Goal: Task Accomplishment & Management: Manage account settings

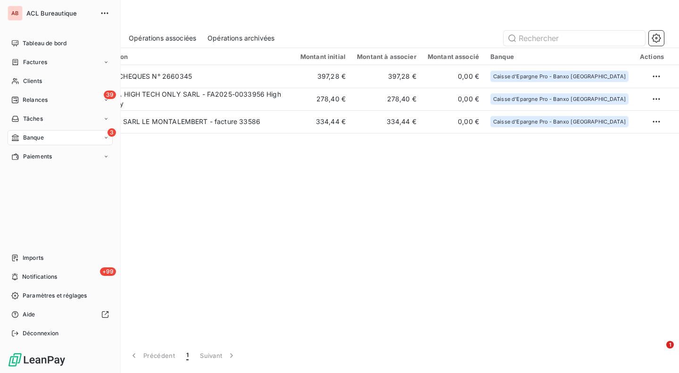
click at [60, 294] on span "Paramètres et réglages" at bounding box center [55, 295] width 64 height 8
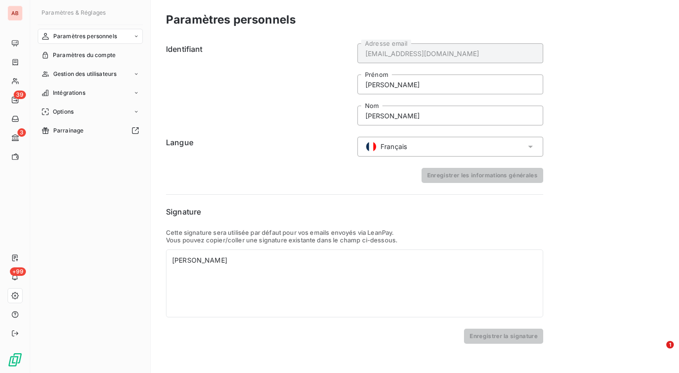
click at [96, 91] on div "Intégrations" at bounding box center [90, 92] width 105 height 15
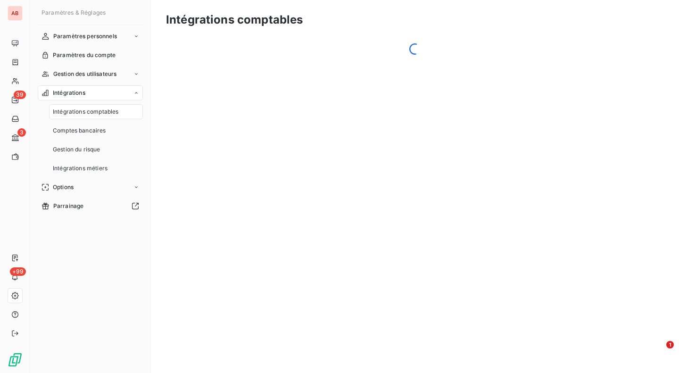
click at [92, 133] on span "Comptes bancaires" at bounding box center [79, 130] width 53 height 8
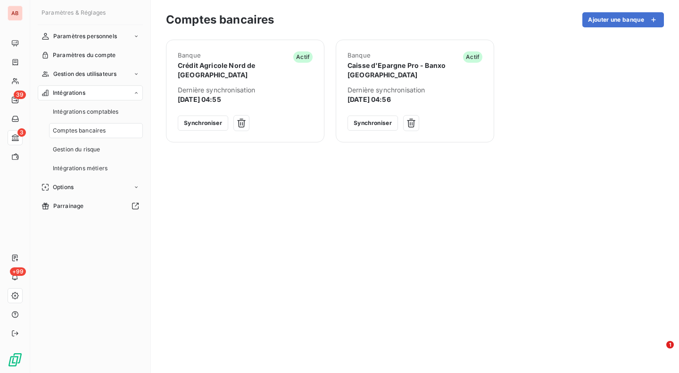
click at [363, 131] on div "Banque Caisse d'Epargne Pro - Banxo Hauts de France Actif Dernière synchronisat…" at bounding box center [415, 91] width 158 height 103
click at [367, 125] on button "Synchroniser" at bounding box center [372, 123] width 50 height 15
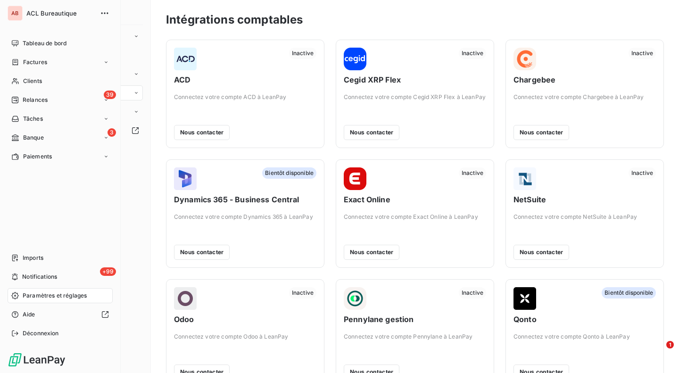
click at [62, 140] on div "3 Banque" at bounding box center [60, 137] width 105 height 15
click at [73, 157] on span "Opérations à associer" at bounding box center [52, 156] width 59 height 8
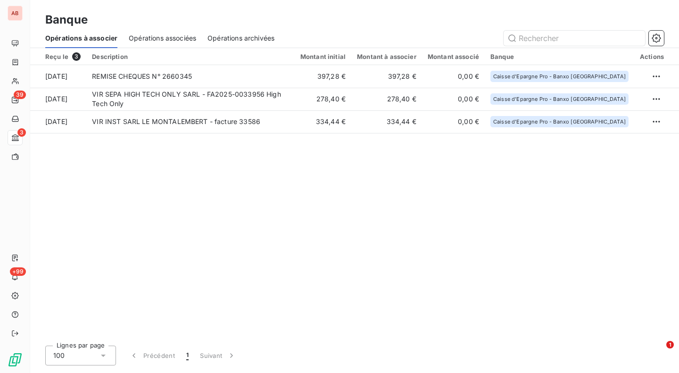
click at [268, 168] on div "Reçu le 3 Description Montant initial Montant à associer Montant associé Banque…" at bounding box center [354, 193] width 649 height 290
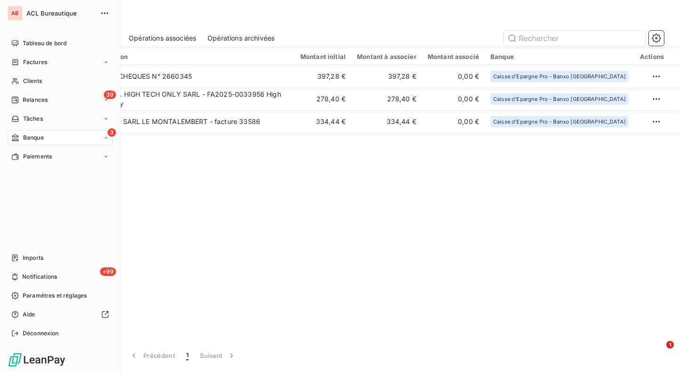
click at [77, 136] on div "3 Banque" at bounding box center [60, 137] width 105 height 15
click at [65, 216] on div "Paiements" at bounding box center [60, 213] width 105 height 15
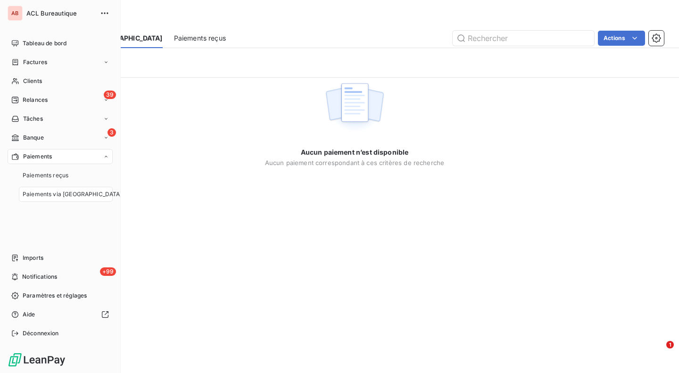
click at [70, 173] on div "Paiements reçus" at bounding box center [66, 175] width 94 height 15
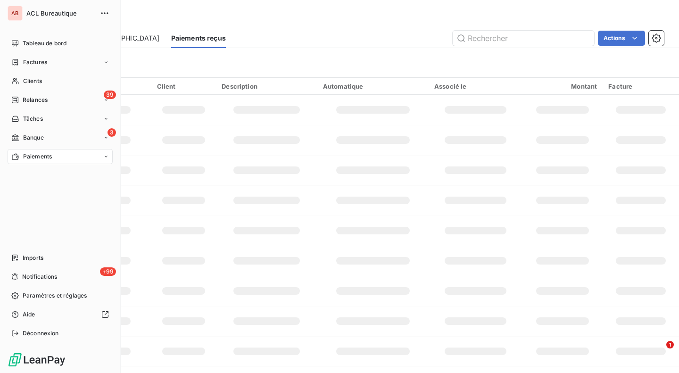
click at [41, 293] on span "Paramètres et réglages" at bounding box center [55, 295] width 64 height 8
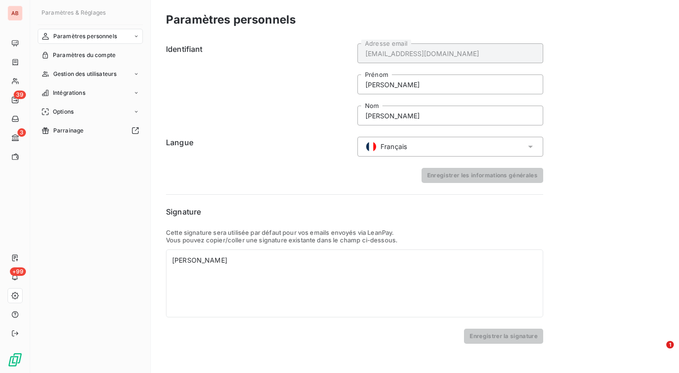
click at [99, 92] on div "Intégrations" at bounding box center [90, 92] width 105 height 15
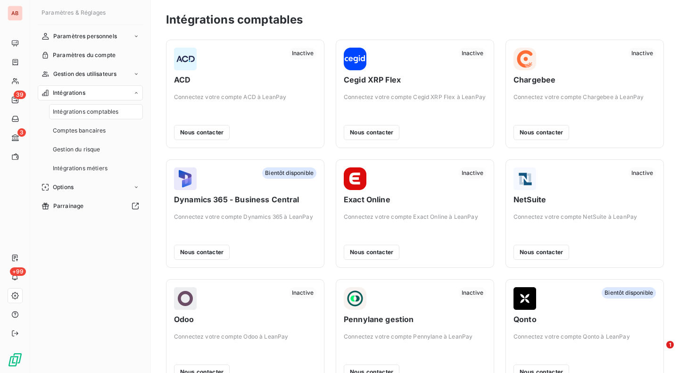
click at [103, 128] on span "Comptes bancaires" at bounding box center [79, 130] width 53 height 8
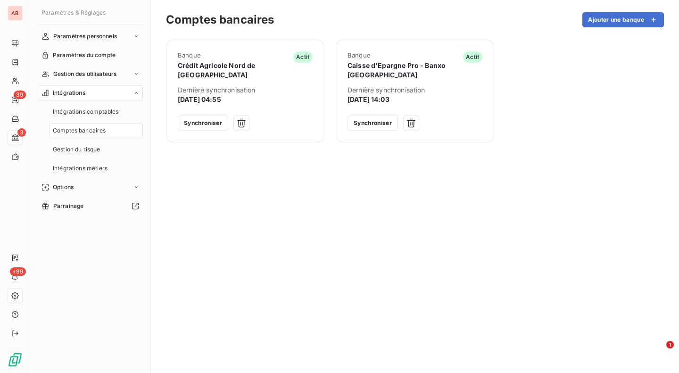
click at [414, 183] on div "Banque Crédit Agricole Nord de France Actif Dernière synchronisation 17 sept. 2…" at bounding box center [415, 201] width 498 height 322
click at [413, 126] on icon "button" at bounding box center [410, 122] width 9 height 9
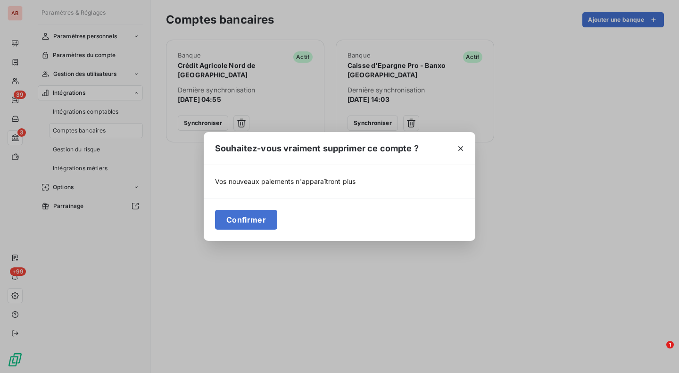
click at [273, 223] on button "Confirmer" at bounding box center [246, 220] width 62 height 20
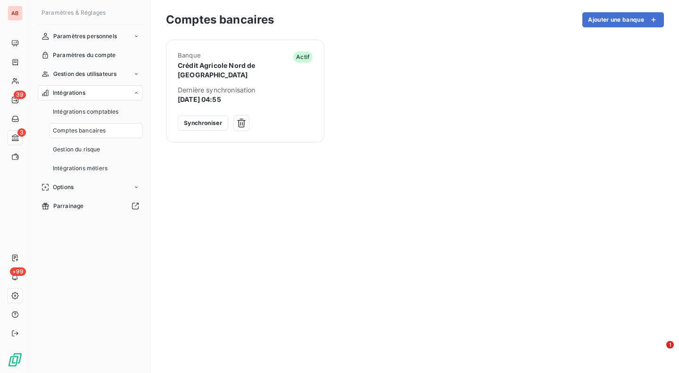
click at [642, 24] on button "Ajouter une banque" at bounding box center [623, 19] width 82 height 15
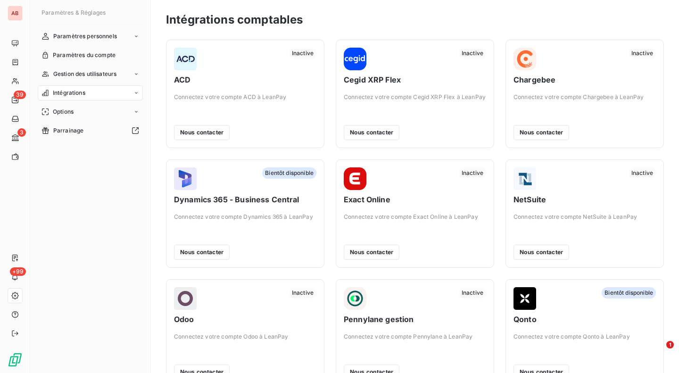
click at [111, 91] on div "Intégrations" at bounding box center [90, 92] width 105 height 15
click at [100, 124] on div "Comptes bancaires" at bounding box center [96, 130] width 94 height 15
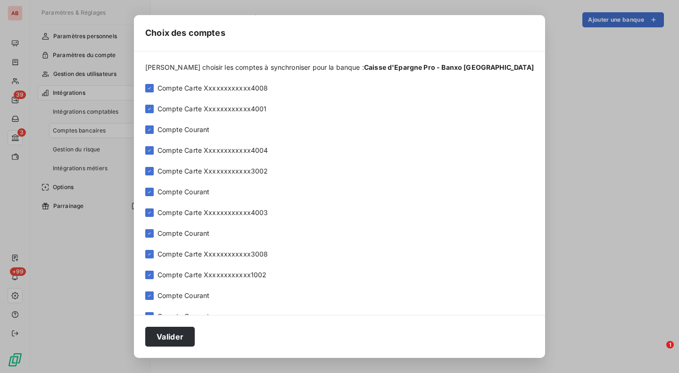
click at [154, 90] on div at bounding box center [149, 88] width 8 height 8
click at [152, 107] on icon at bounding box center [150, 109] width 6 height 6
click at [152, 151] on icon at bounding box center [150, 151] width 6 height 6
click at [152, 170] on icon at bounding box center [150, 171] width 6 height 6
click at [152, 210] on icon at bounding box center [150, 213] width 6 height 6
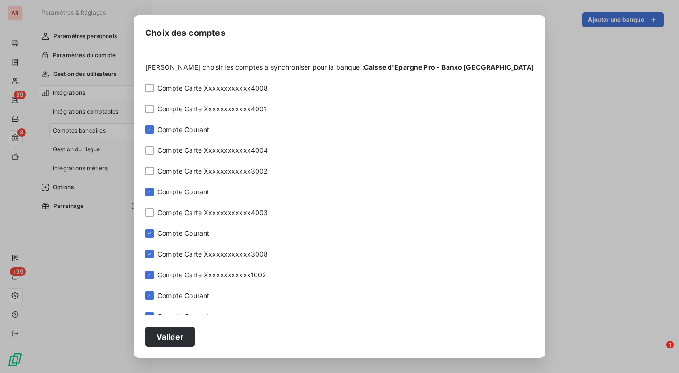
click at [152, 253] on icon at bounding box center [150, 254] width 6 height 6
click at [152, 274] on icon at bounding box center [150, 275] width 6 height 6
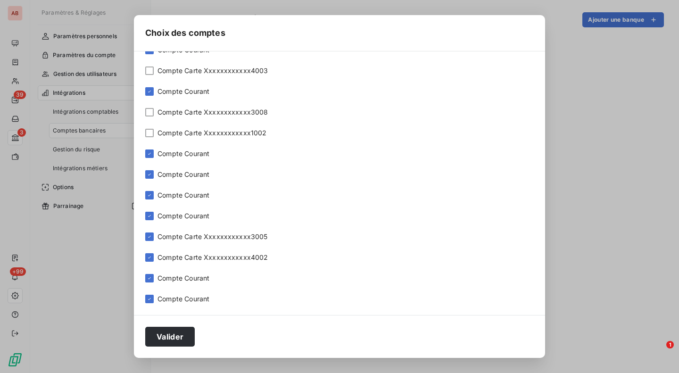
scroll to position [143, 0]
click at [152, 234] on icon at bounding box center [150, 236] width 6 height 6
click at [166, 261] on div "Compte Carte Xxxxxxxxxxxx4002" at bounding box center [339, 256] width 388 height 9
click at [152, 256] on icon at bounding box center [150, 257] width 6 height 6
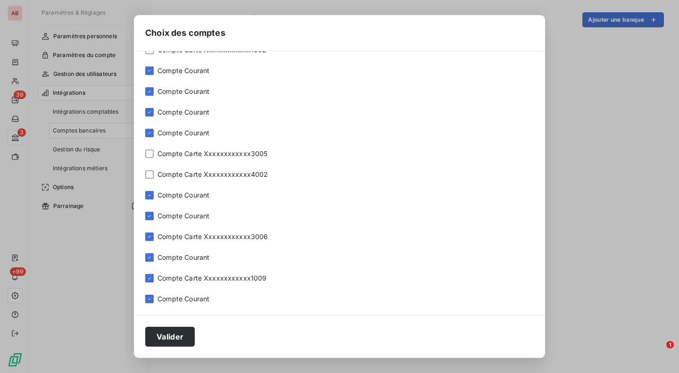
click at [152, 238] on icon at bounding box center [150, 237] width 6 height 6
click at [152, 280] on icon at bounding box center [150, 278] width 6 height 6
click at [189, 331] on button "Valider" at bounding box center [170, 337] width 50 height 20
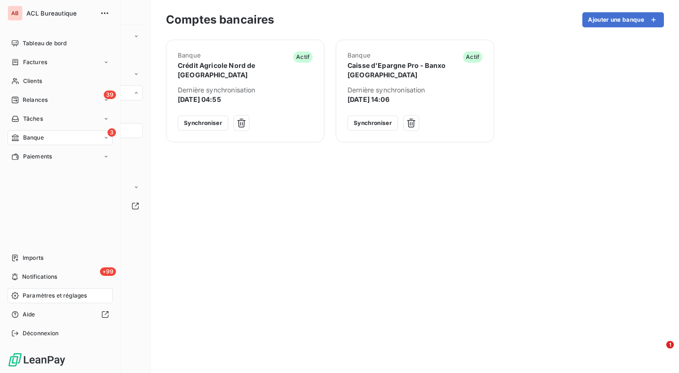
click at [20, 137] on div "Banque" at bounding box center [27, 137] width 33 height 8
click at [33, 155] on span "Opérations à associer" at bounding box center [52, 156] width 59 height 8
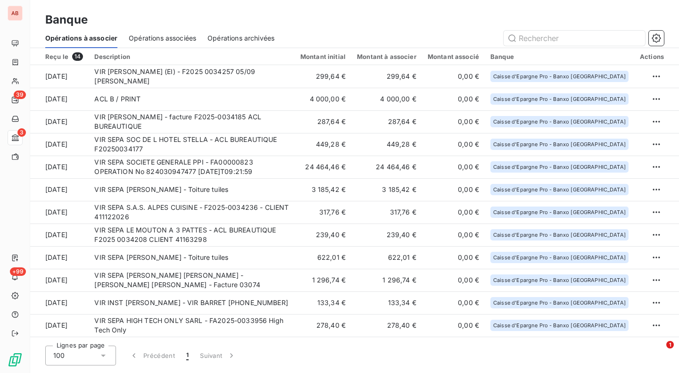
click at [610, 168] on span "Caisse d'Epargne Pro - Banxo [GEOGRAPHIC_DATA]" at bounding box center [559, 167] width 132 height 6
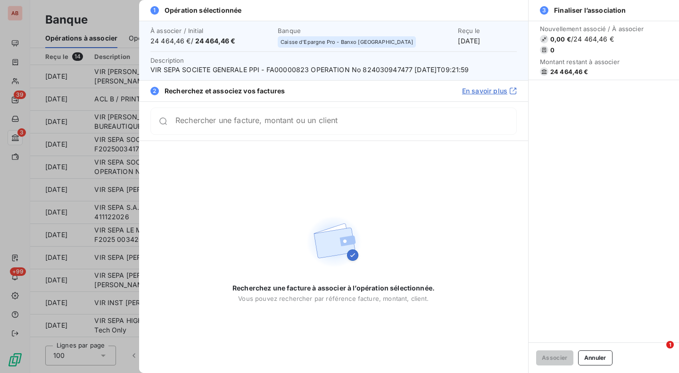
click at [109, 91] on div at bounding box center [339, 186] width 679 height 373
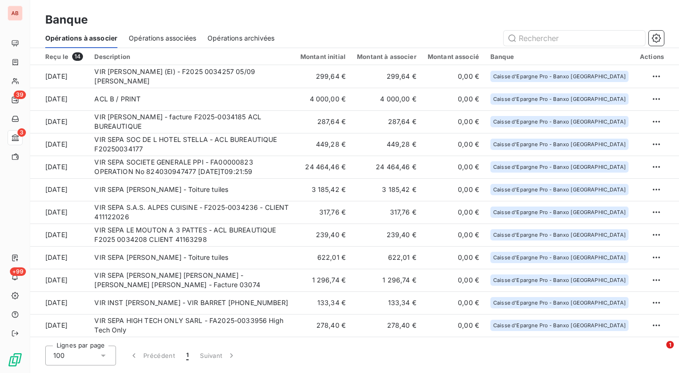
click at [178, 39] on span "Opérations associées" at bounding box center [162, 37] width 67 height 9
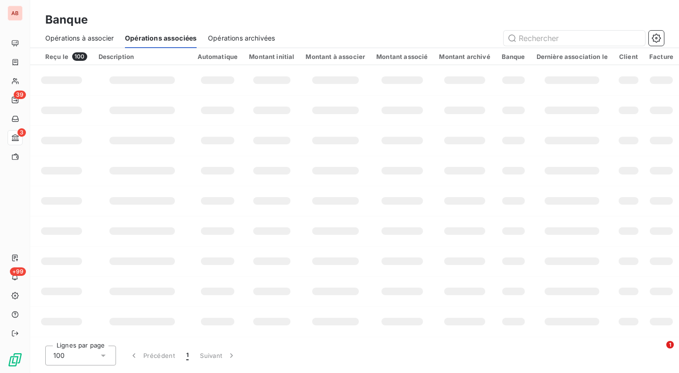
click at [95, 38] on span "Opérations à associer" at bounding box center [79, 37] width 68 height 9
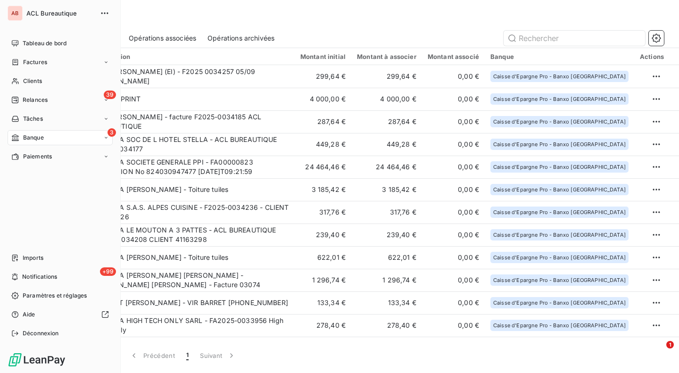
click at [28, 294] on span "Paramètres et réglages" at bounding box center [55, 295] width 64 height 8
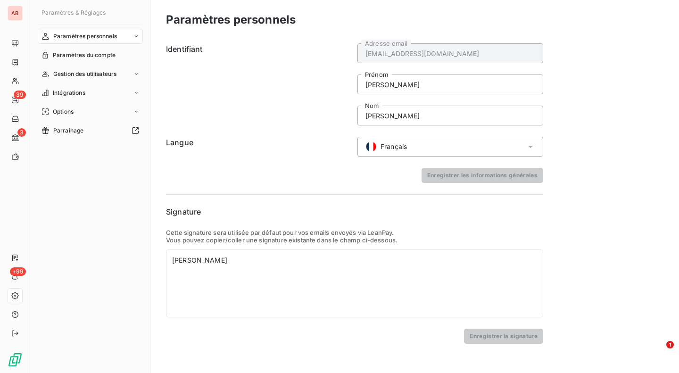
click at [93, 95] on div "Intégrations" at bounding box center [90, 92] width 105 height 15
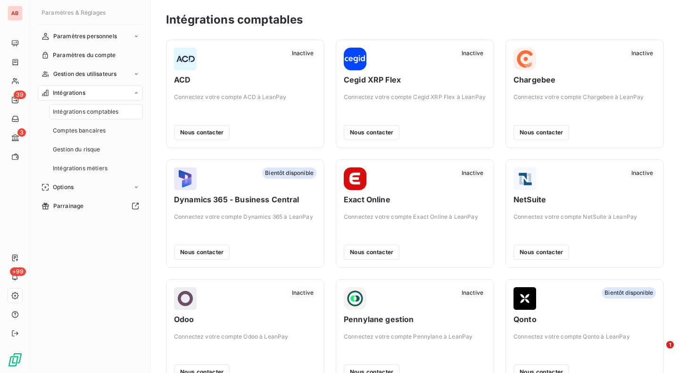
click at [90, 131] on span "Comptes bancaires" at bounding box center [79, 130] width 53 height 8
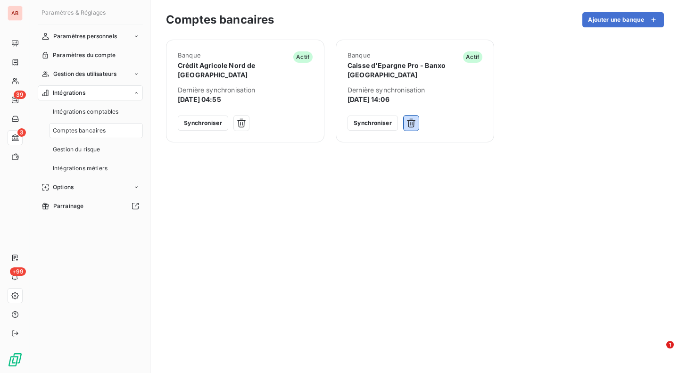
click at [408, 124] on icon "button" at bounding box center [410, 122] width 9 height 9
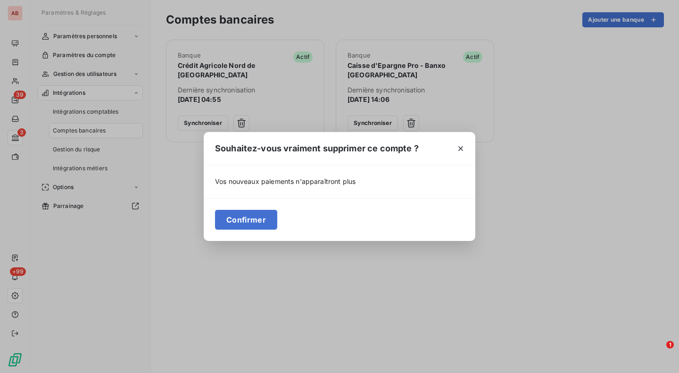
click at [263, 220] on button "Confirmer" at bounding box center [246, 220] width 62 height 20
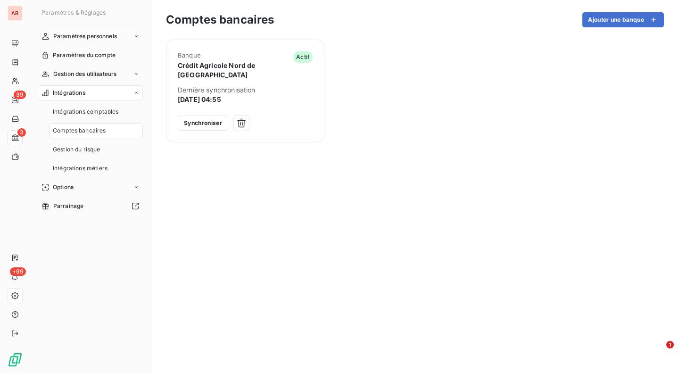
click at [631, 18] on button "Ajouter une banque" at bounding box center [623, 19] width 82 height 15
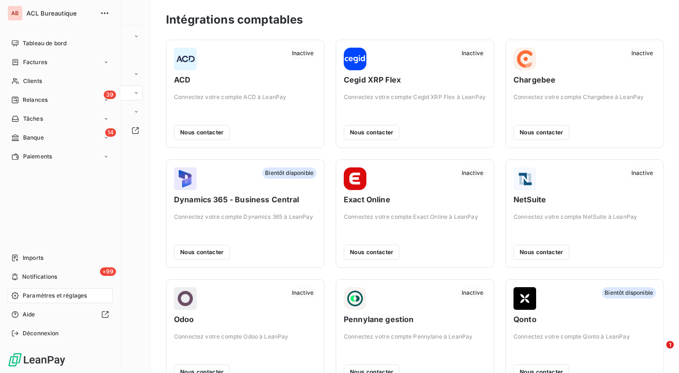
click at [18, 136] on icon at bounding box center [15, 137] width 7 height 7
click at [23, 154] on span "Opérations à associer" at bounding box center [52, 156] width 59 height 8
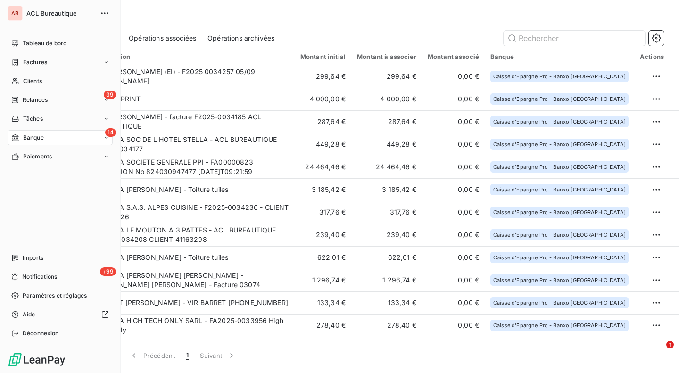
click at [51, 276] on span "Notifications" at bounding box center [39, 277] width 35 height 8
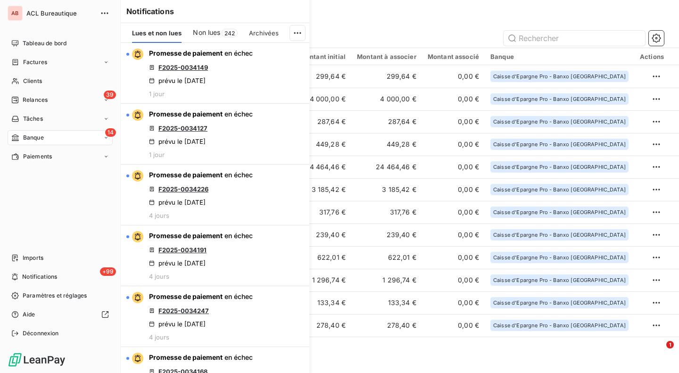
click at [42, 289] on div "Paramètres et réglages" at bounding box center [60, 295] width 105 height 15
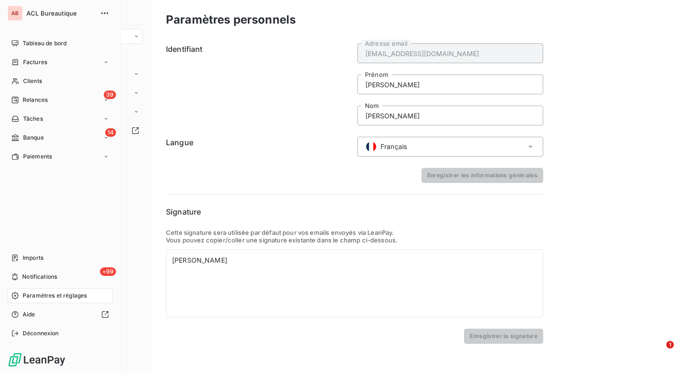
click at [57, 141] on div "14 Banque" at bounding box center [60, 137] width 105 height 15
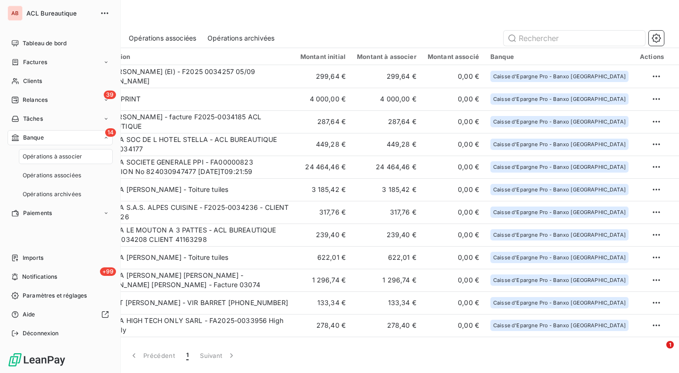
click at [42, 297] on span "Paramètres et réglages" at bounding box center [55, 295] width 64 height 8
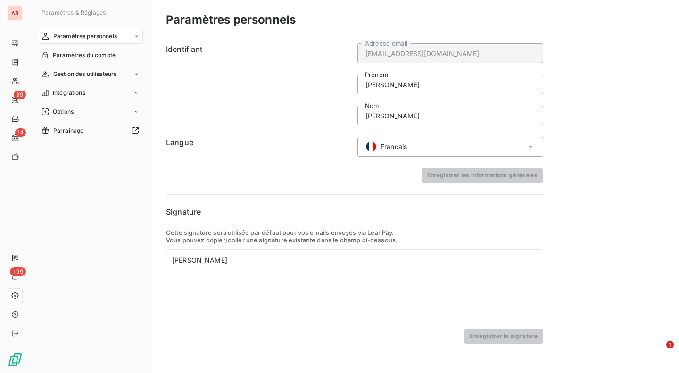
click at [96, 93] on div "Intégrations" at bounding box center [90, 92] width 105 height 15
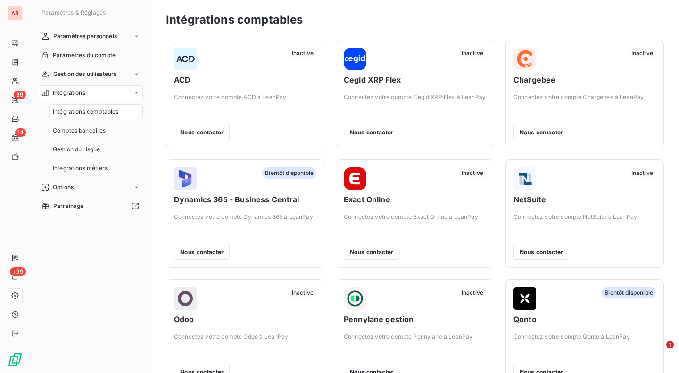
click at [93, 125] on div "Comptes bancaires" at bounding box center [96, 130] width 94 height 15
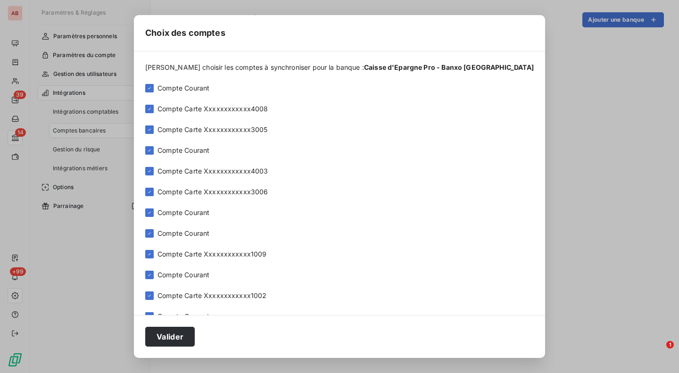
click at [151, 109] on icon at bounding box center [149, 109] width 3 height 2
click at [152, 129] on icon at bounding box center [150, 130] width 6 height 6
click at [151, 171] on icon at bounding box center [149, 171] width 3 height 2
click at [152, 192] on icon at bounding box center [150, 192] width 6 height 6
click at [154, 257] on div at bounding box center [149, 254] width 8 height 8
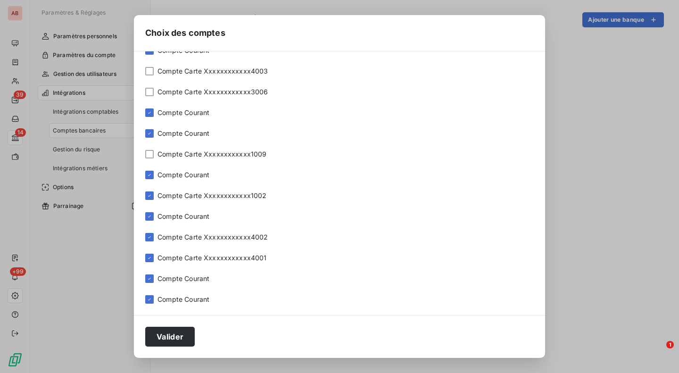
scroll to position [127, 0]
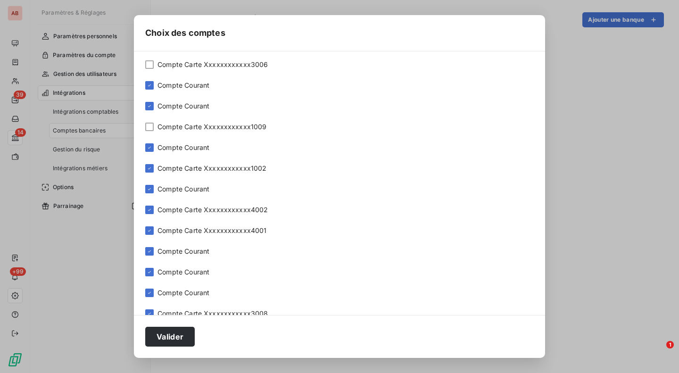
click at [154, 171] on div at bounding box center [149, 168] width 8 height 8
click at [152, 209] on icon at bounding box center [150, 210] width 6 height 6
click at [151, 231] on icon at bounding box center [149, 231] width 3 height 2
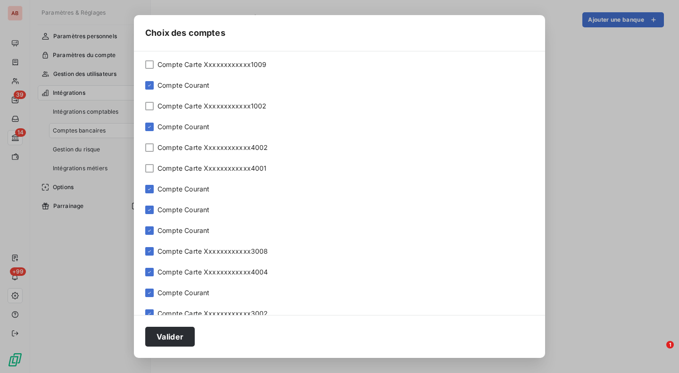
scroll to position [225, 0]
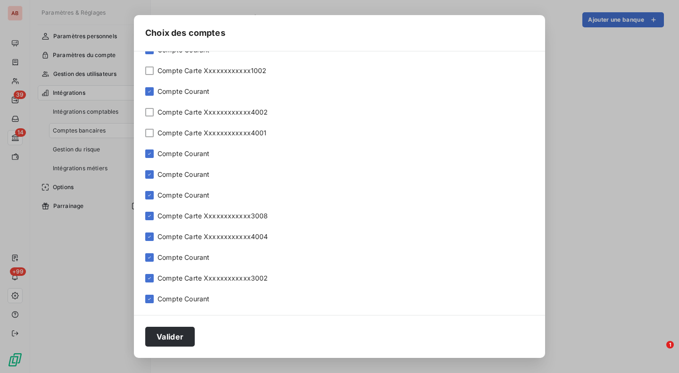
click at [152, 216] on icon at bounding box center [150, 216] width 6 height 6
click at [152, 235] on icon at bounding box center [150, 237] width 6 height 6
click at [152, 277] on icon at bounding box center [150, 278] width 6 height 6
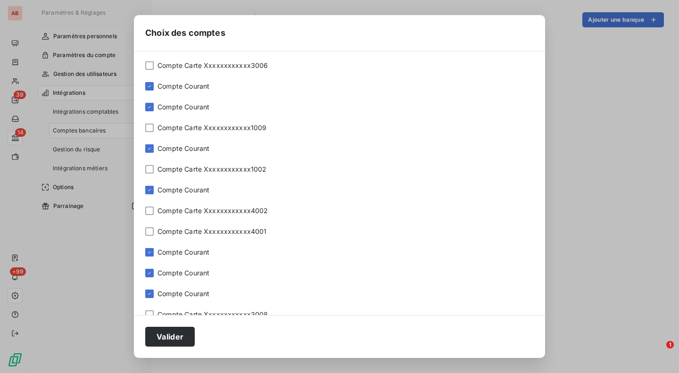
scroll to position [126, 0]
click at [152, 150] on icon at bounding box center [150, 149] width 6 height 6
click at [152, 190] on icon at bounding box center [150, 190] width 6 height 6
click at [152, 251] on icon at bounding box center [150, 252] width 6 height 6
click at [154, 277] on div at bounding box center [149, 273] width 8 height 8
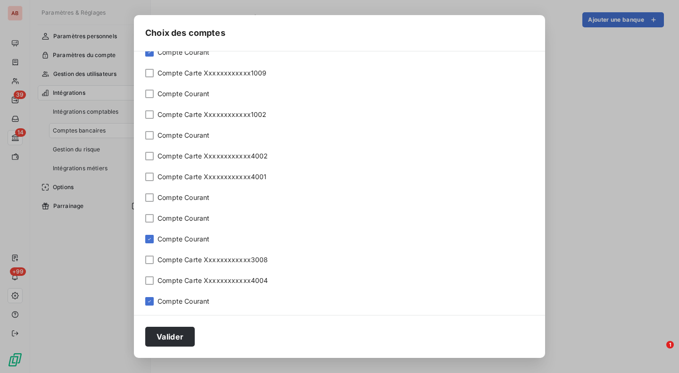
scroll to position [225, 0]
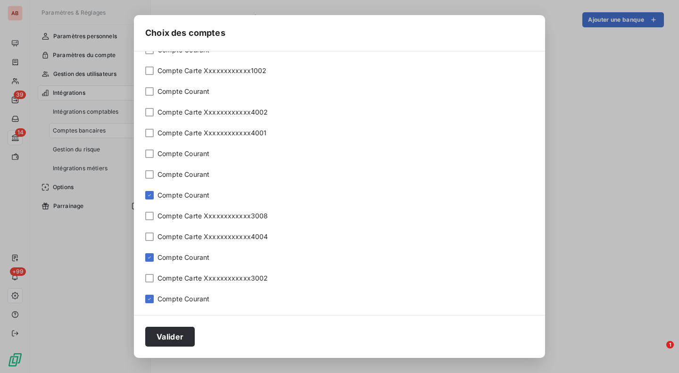
click at [154, 198] on div at bounding box center [149, 195] width 8 height 8
click at [154, 260] on div at bounding box center [149, 257] width 8 height 8
click at [165, 293] on div "Veuillez choisir les comptes à synchroniser pour la banque : Caisse d'Epargne P…" at bounding box center [339, 183] width 411 height 264
click at [152, 299] on icon at bounding box center [150, 299] width 6 height 6
click at [189, 341] on button "Valider" at bounding box center [170, 337] width 50 height 20
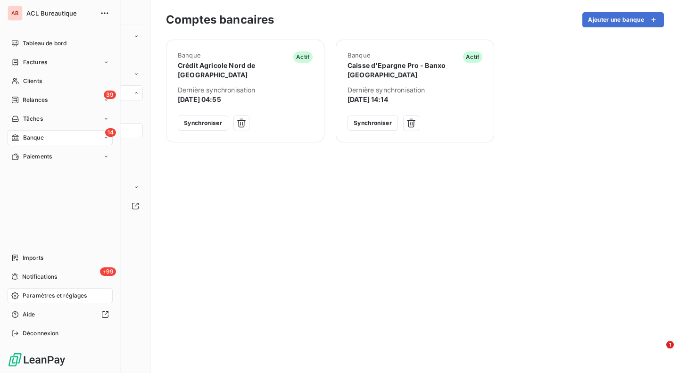
click at [21, 134] on div "Banque" at bounding box center [27, 137] width 33 height 8
click at [27, 152] on span "Opérations à associer" at bounding box center [52, 156] width 59 height 8
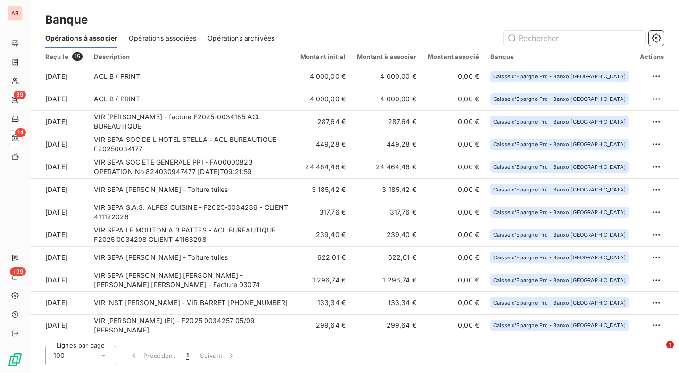
click at [654, 166] on html "AB 39 14 +99 Banque Opérations à associer Opérations associées Opérations archi…" at bounding box center [339, 186] width 679 height 373
click at [637, 181] on div "Archiver l’opération" at bounding box center [619, 187] width 73 height 15
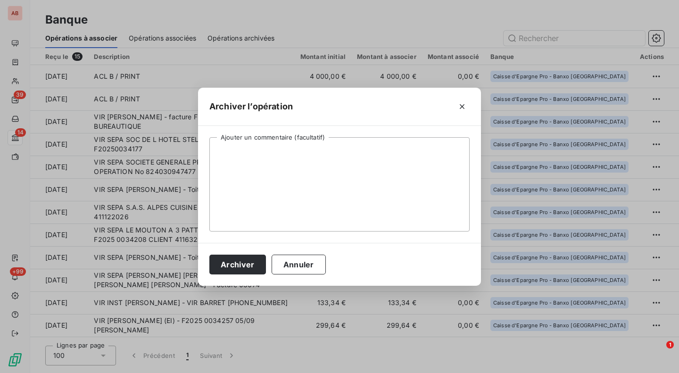
click at [256, 263] on button "Archiver" at bounding box center [237, 265] width 57 height 20
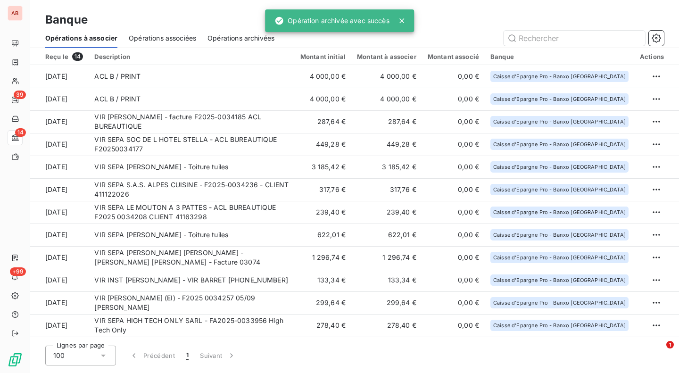
click at [663, 167] on td at bounding box center [656, 167] width 45 height 23
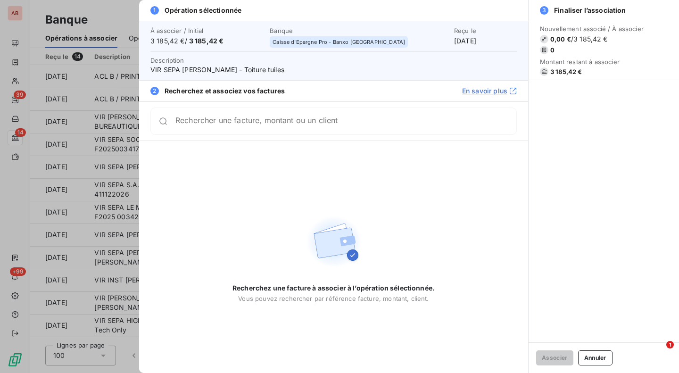
click at [605, 356] on button "Annuler" at bounding box center [595, 357] width 34 height 15
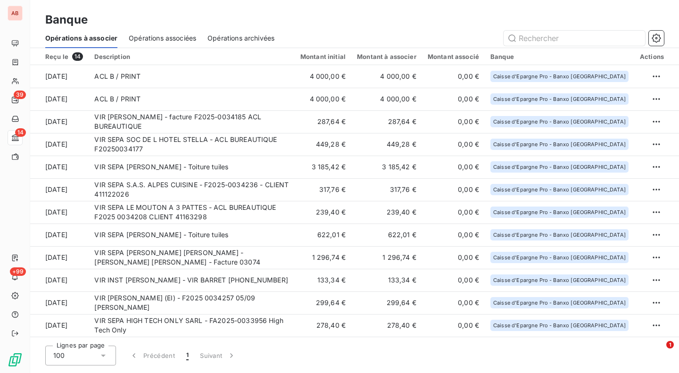
click at [654, 170] on html "AB 39 14 +99 Banque Opérations à associer Opérations associées Opérations archi…" at bounding box center [339, 186] width 679 height 373
click at [614, 187] on div "Archiver l’opération" at bounding box center [619, 187] width 73 height 15
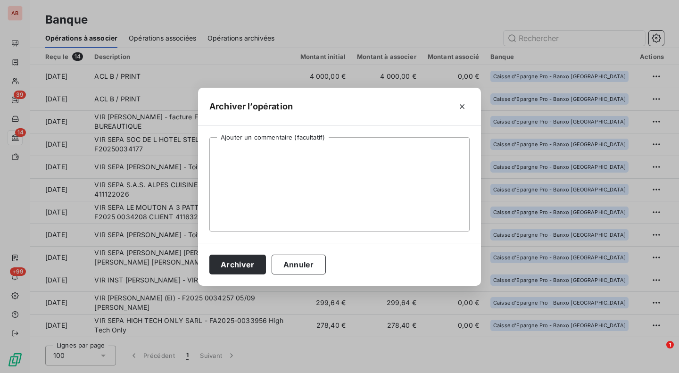
click at [236, 264] on button "Archiver" at bounding box center [237, 265] width 57 height 20
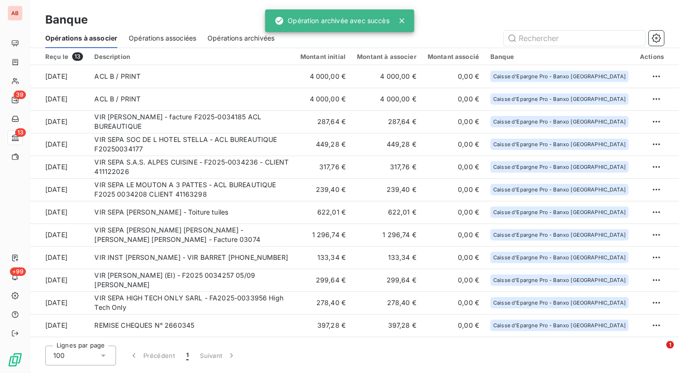
click at [652, 74] on html "AB 39 13 +99 Banque Opérations à associer Opérations associées Opérations archi…" at bounding box center [339, 186] width 679 height 373
click at [589, 99] on div "Archiver l’opération" at bounding box center [619, 97] width 73 height 15
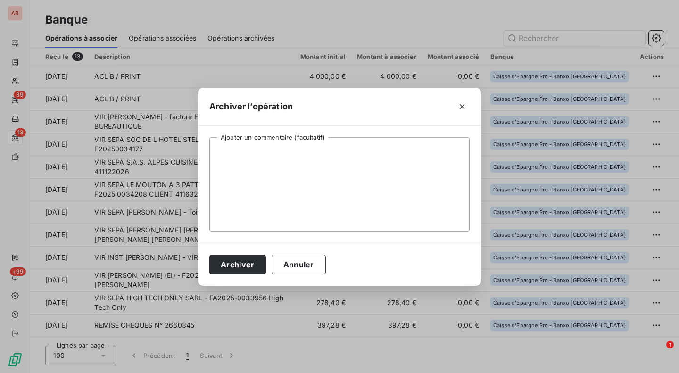
click at [242, 260] on button "Archiver" at bounding box center [237, 265] width 57 height 20
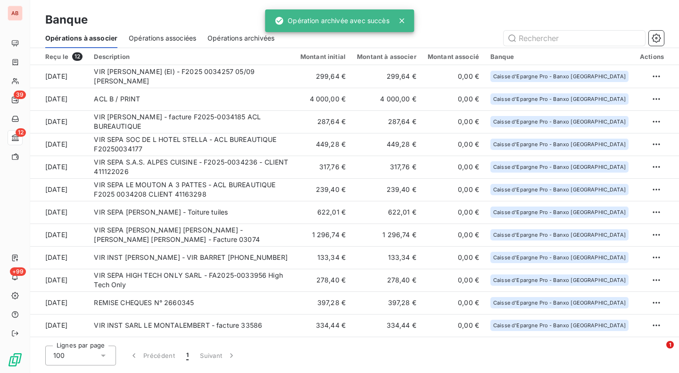
click at [651, 100] on html "AB 39 12 +99 Banque Opérations à associer Opérations associées Opérations archi…" at bounding box center [339, 186] width 679 height 373
click at [628, 121] on div "Archiver l’opération" at bounding box center [623, 119] width 73 height 15
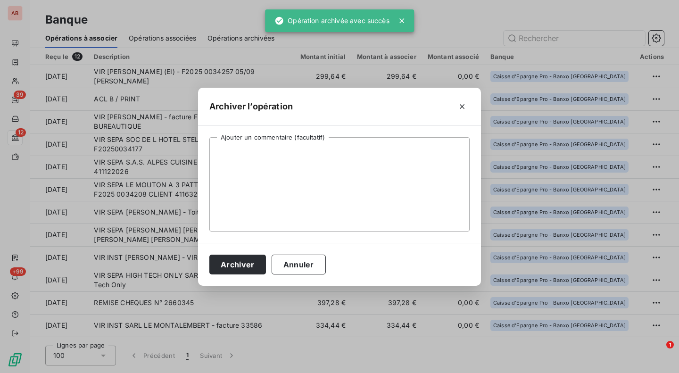
click at [231, 266] on button "Archiver" at bounding box center [237, 265] width 57 height 20
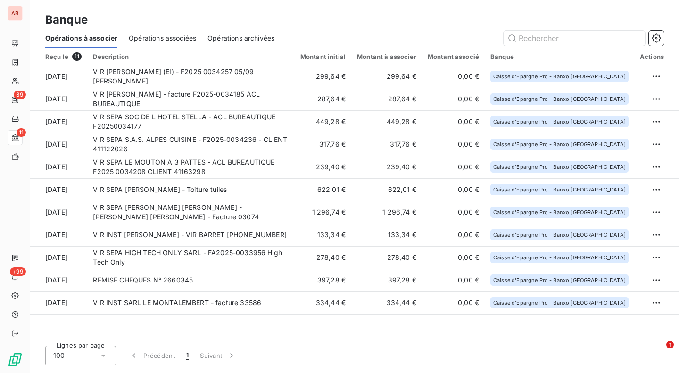
click at [652, 187] on html "AB 39 11 +99 Banque Opérations à associer Opérations associées Opérations archi…" at bounding box center [339, 186] width 679 height 373
click at [633, 210] on div "Archiver l’opération" at bounding box center [623, 210] width 73 height 15
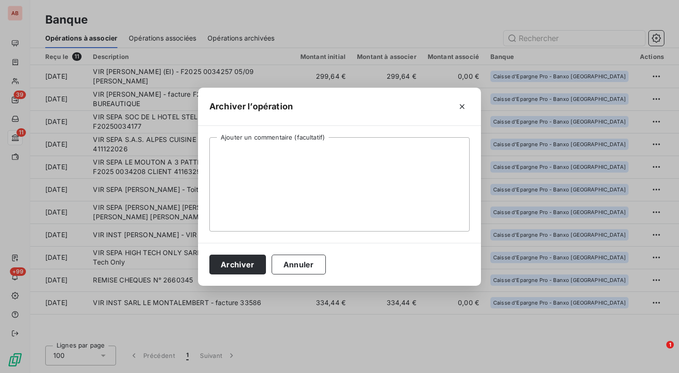
click at [243, 264] on button "Archiver" at bounding box center [237, 265] width 57 height 20
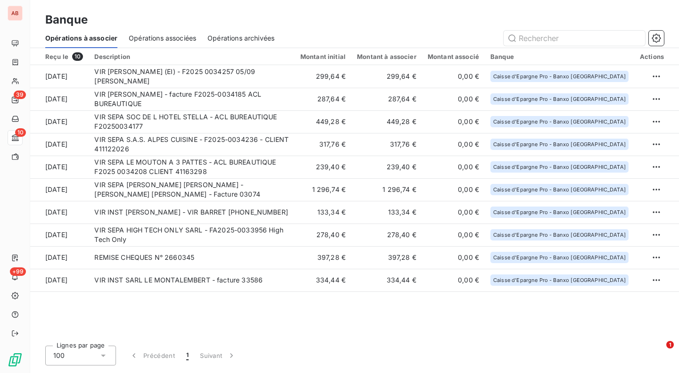
click at [652, 187] on html "AB 39 10 +99 Banque Opérations à associer Opérations associées Opérations archi…" at bounding box center [339, 186] width 679 height 373
click at [635, 208] on div "Archiver l’opération" at bounding box center [623, 210] width 73 height 15
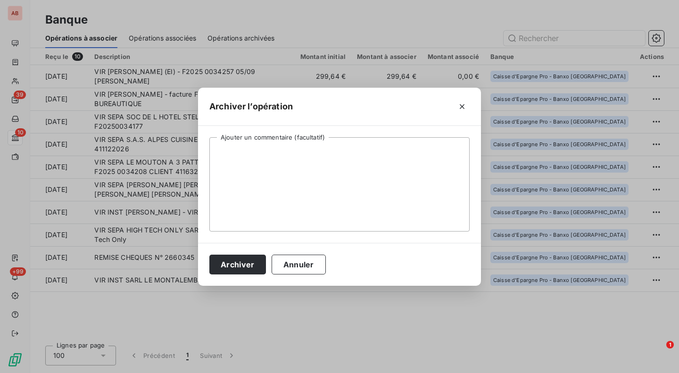
click at [249, 261] on button "Archiver" at bounding box center [237, 265] width 57 height 20
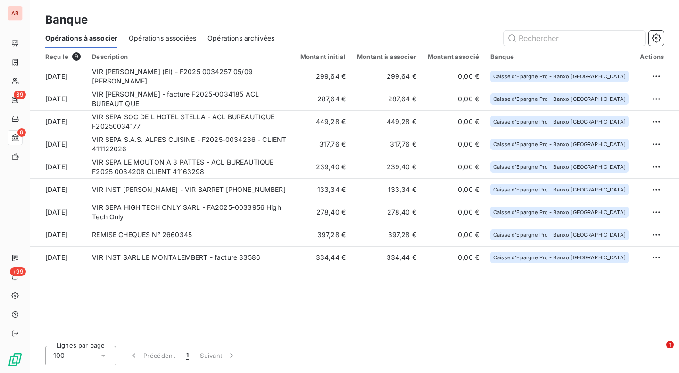
click at [417, 173] on td "239,40 €" at bounding box center [386, 167] width 71 height 23
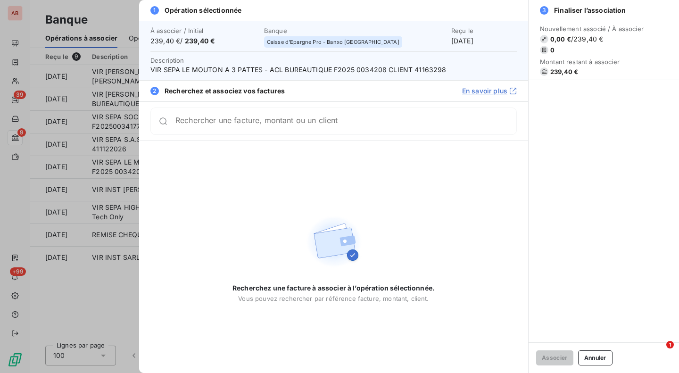
click at [372, 71] on span "VIR SEPA LE MOUTON A 3 PATTES - ACL BUREAUTIQUE F2025 0034208 CLIENT 41163298" at bounding box center [333, 69] width 366 height 9
copy span "0034208"
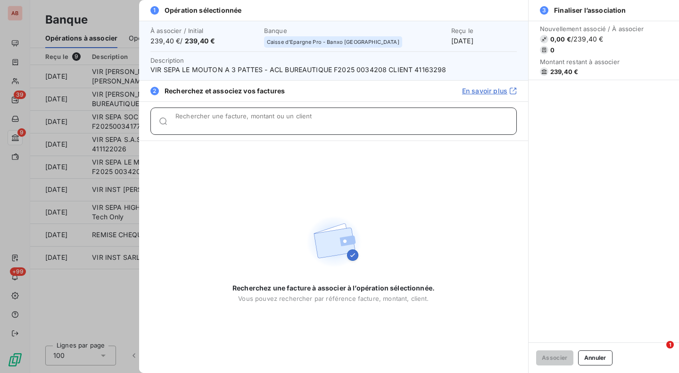
click at [345, 125] on input "Rechercher une facture, montant ou un client" at bounding box center [345, 124] width 341 height 9
paste input "0034208"
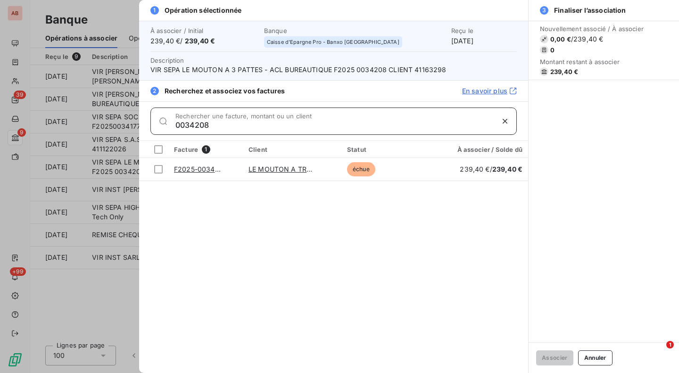
type input "0034208"
click at [160, 170] on div at bounding box center [158, 169] width 8 height 8
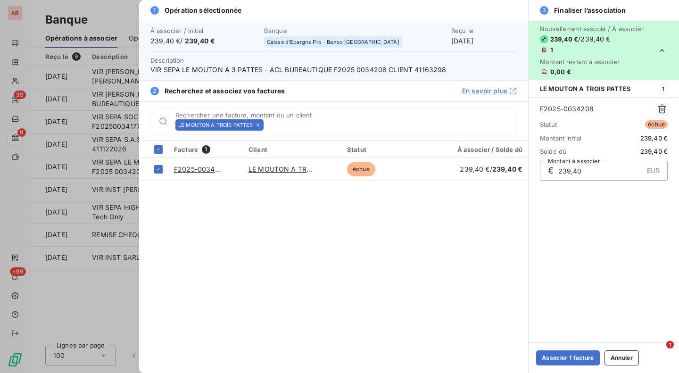
click at [562, 358] on button "Associer 1 facture" at bounding box center [568, 357] width 64 height 15
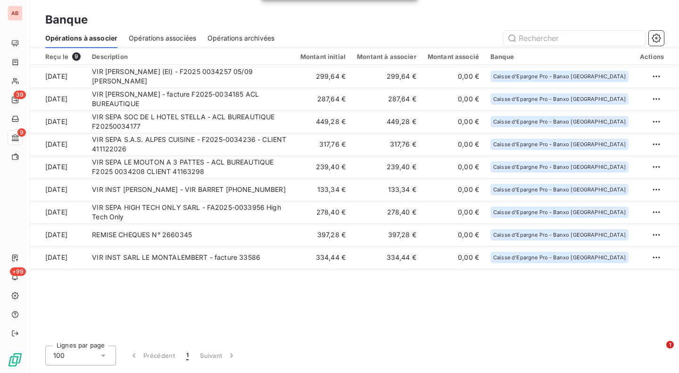
click at [295, 145] on td "VIR SEPA S.A.S. ALPES CUISINE - F2025-0034236 - CLIENT 411122026" at bounding box center [190, 144] width 208 height 23
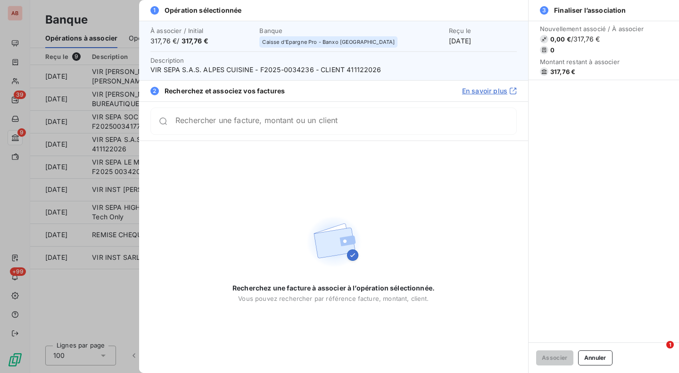
click at [291, 70] on span "VIR SEPA S.A.S. ALPES CUISINE - F2025-0034236 - CLIENT 411122026" at bounding box center [333, 69] width 366 height 9
copy span "0034236"
click at [294, 116] on div "Rechercher une facture, montant ou un client" at bounding box center [333, 120] width 366 height 27
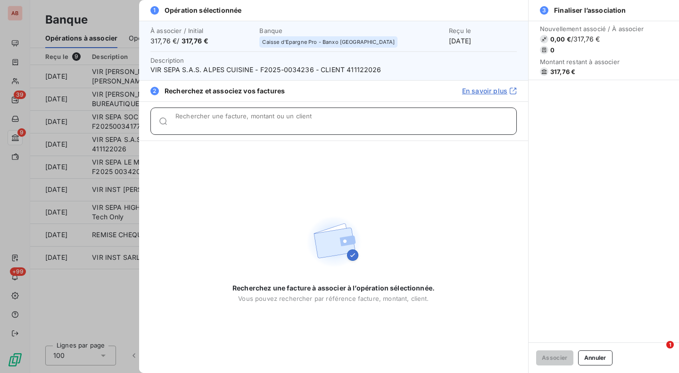
paste input "0034236"
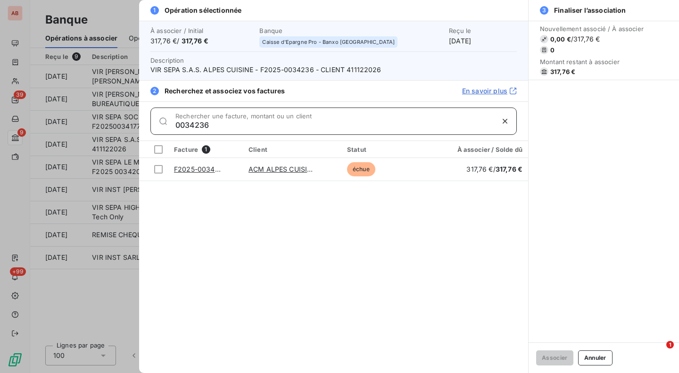
type input "0034236"
click at [156, 168] on div at bounding box center [158, 169] width 8 height 8
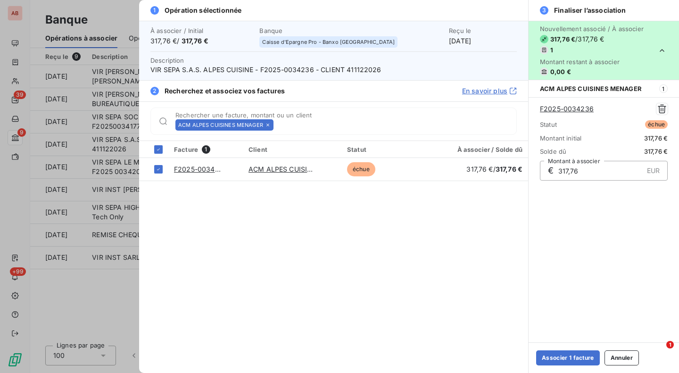
click at [550, 356] on button "Associer 1 facture" at bounding box center [568, 357] width 64 height 15
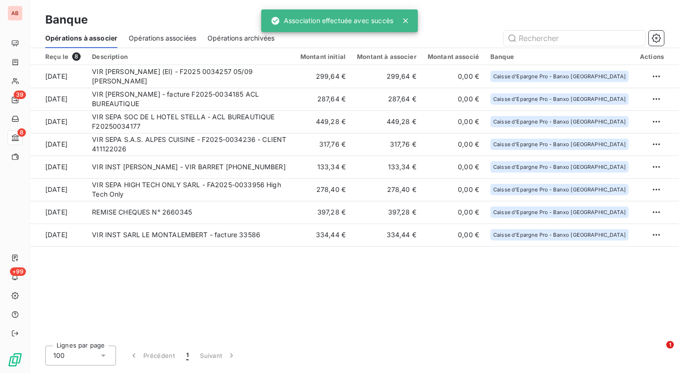
click at [351, 116] on td "449,28 €" at bounding box center [323, 121] width 57 height 23
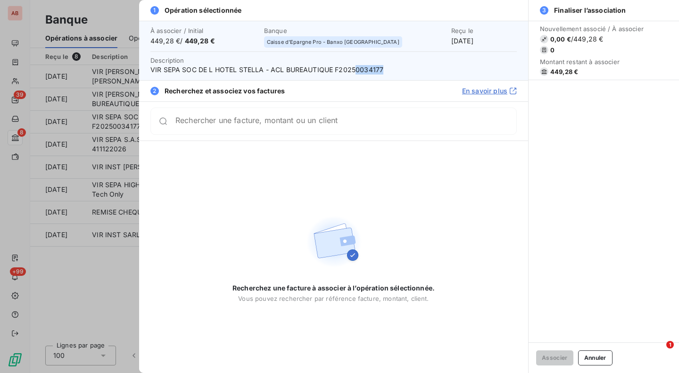
drag, startPoint x: 356, startPoint y: 70, endPoint x: 384, endPoint y: 69, distance: 28.3
click at [384, 69] on span "VIR SEPA SOC DE L HOTEL STELLA - ACL BUREAUTIQUE F20250034177" at bounding box center [333, 69] width 366 height 9
copy span "0034177"
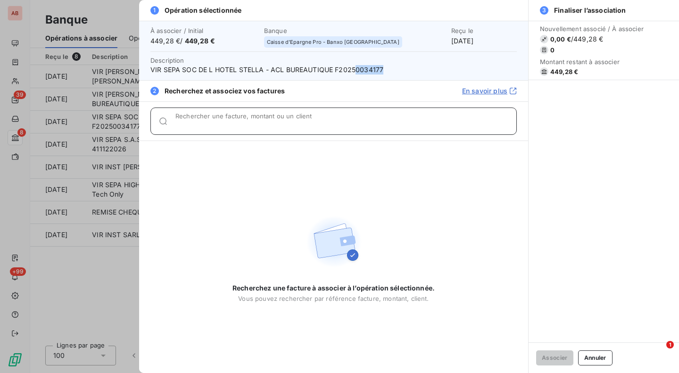
click at [360, 118] on div "Rechercher une facture, montant ou un client" at bounding box center [345, 120] width 341 height 9
paste input "0034177"
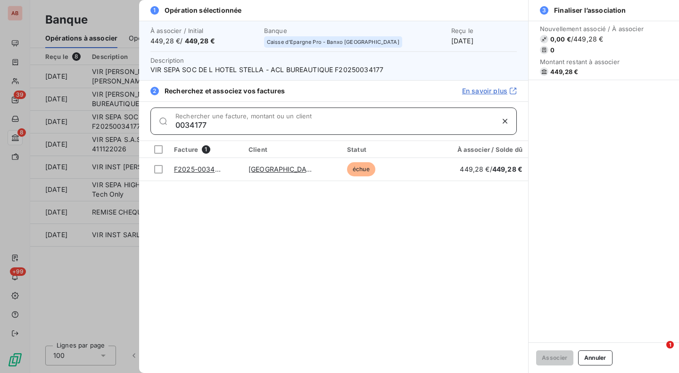
type input "0034177"
click at [158, 168] on div at bounding box center [158, 169] width 8 height 8
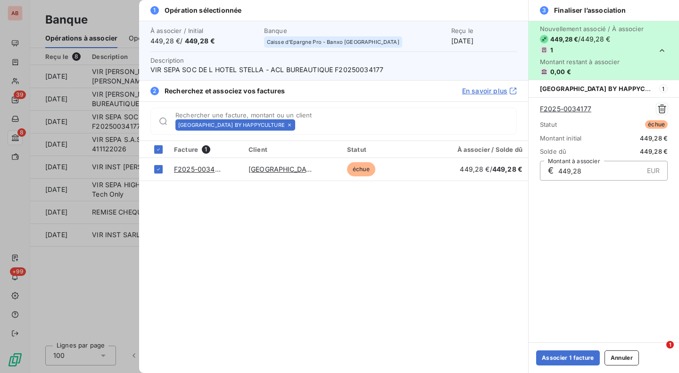
click at [551, 355] on button "Associer 1 facture" at bounding box center [568, 357] width 64 height 15
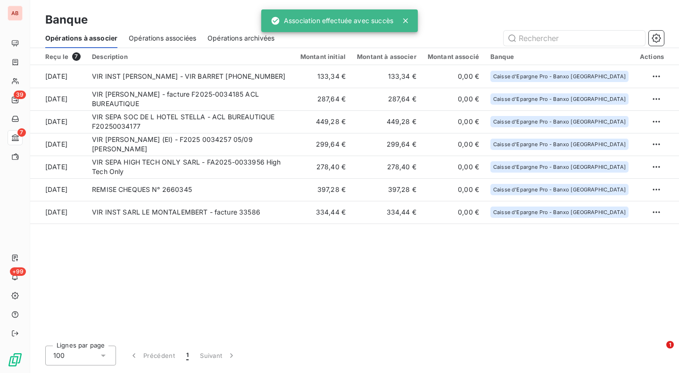
click at [319, 98] on td "287,64 €" at bounding box center [323, 99] width 57 height 23
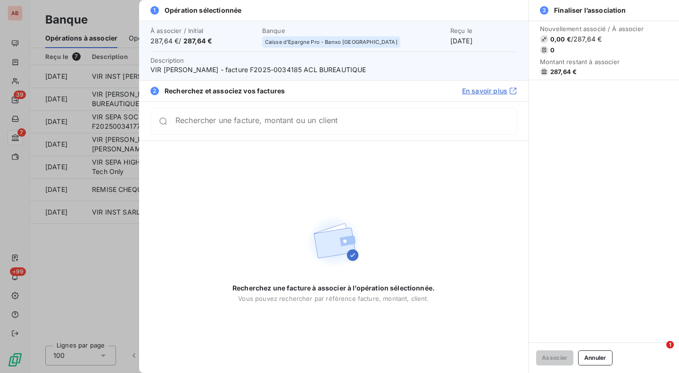
click at [320, 71] on span "VIR [PERSON_NAME] - facture F2025-0034185 ACL BUREAUTIQUE" at bounding box center [333, 69] width 366 height 9
copy span "0034185"
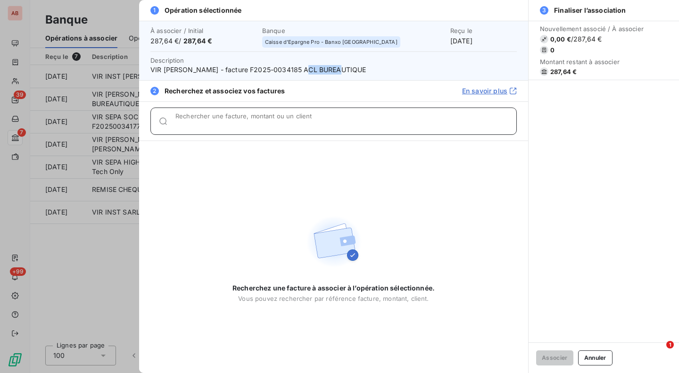
click at [305, 122] on input "Rechercher une facture, montant ou un client" at bounding box center [345, 124] width 341 height 9
paste input "0034185"
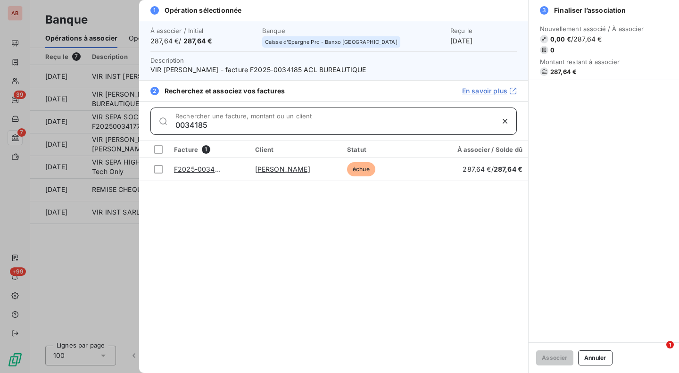
type input "0034185"
click at [163, 172] on td at bounding box center [153, 169] width 29 height 23
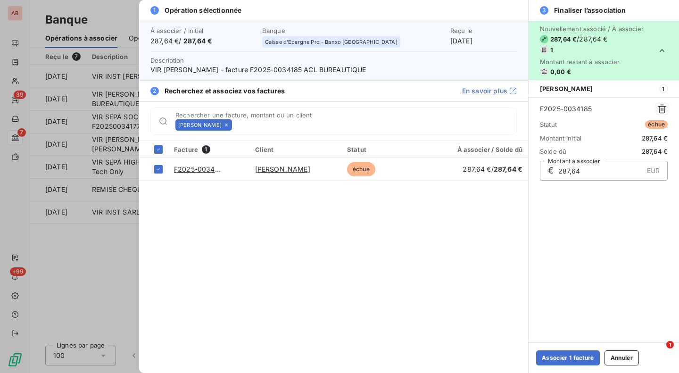
click at [552, 359] on button "Associer 1 facture" at bounding box center [568, 357] width 64 height 15
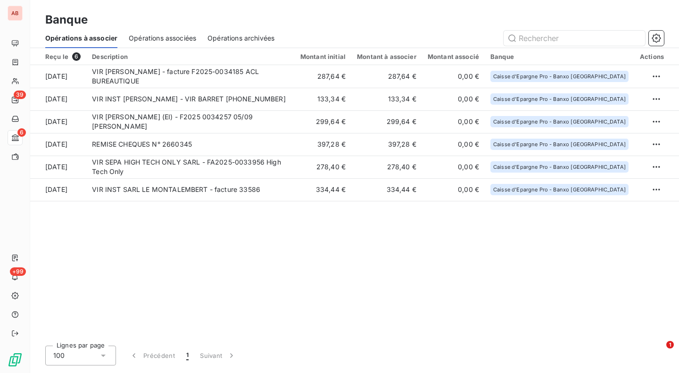
click at [351, 125] on td "299,64 €" at bounding box center [323, 121] width 57 height 23
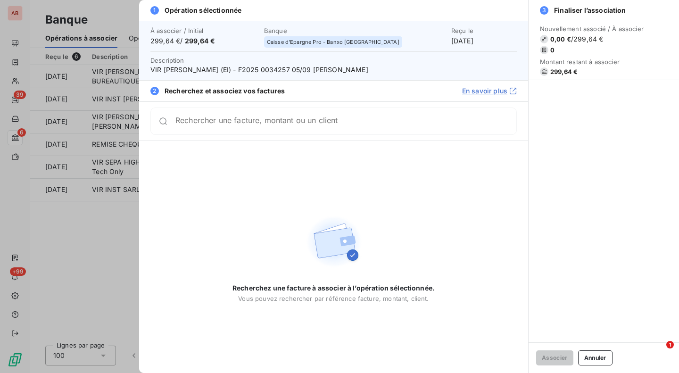
click at [301, 71] on span "VIR [PERSON_NAME] (EI) - F2025 0034257 05/09 [PERSON_NAME]" at bounding box center [333, 69] width 366 height 9
copy span "0034257"
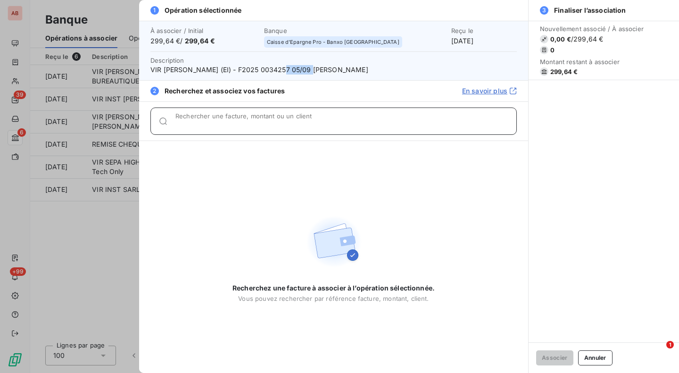
click at [298, 123] on input "Rechercher une facture, montant ou un client" at bounding box center [345, 124] width 341 height 9
paste input "0034257"
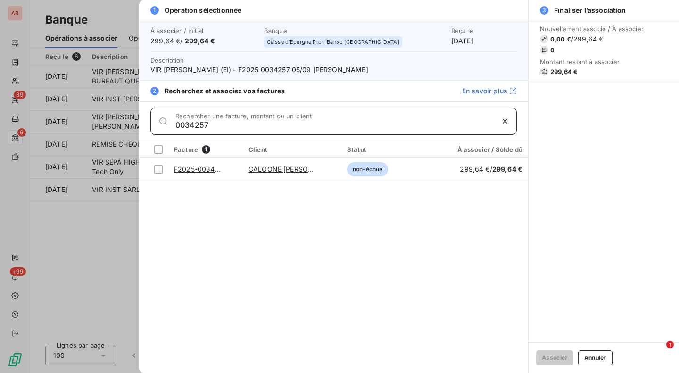
type input "0034257"
click at [158, 167] on div at bounding box center [158, 169] width 8 height 8
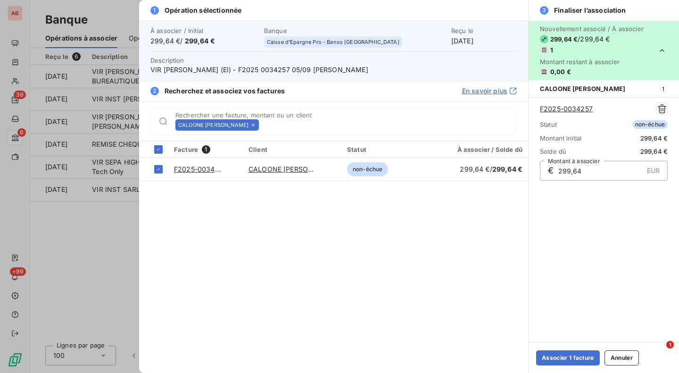
click at [557, 355] on button "Associer 1 facture" at bounding box center [568, 357] width 64 height 15
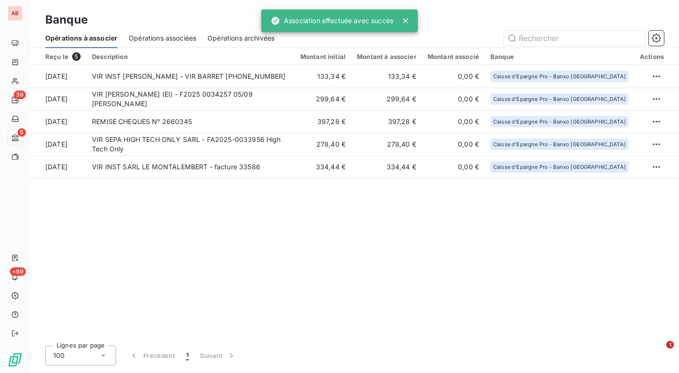
click at [294, 97] on td "VIR [PERSON_NAME] (EI) - F2025 0034257 05/09 [PERSON_NAME]" at bounding box center [190, 99] width 208 height 23
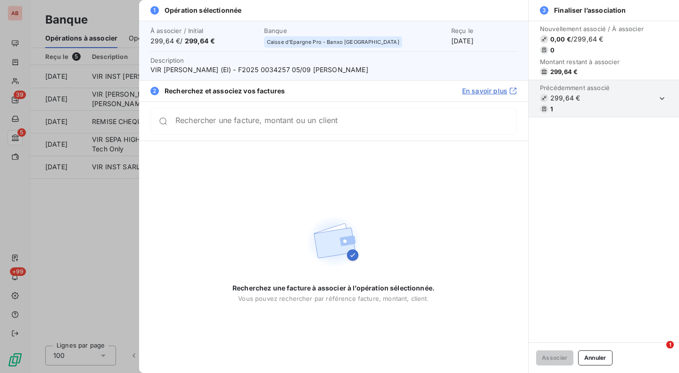
click at [295, 69] on span "VIR [PERSON_NAME] (EI) - F2025 0034257 05/09 [PERSON_NAME]" at bounding box center [333, 69] width 366 height 9
copy span "0034257"
click at [294, 116] on div "Rechercher une facture, montant ou un client" at bounding box center [333, 120] width 366 height 27
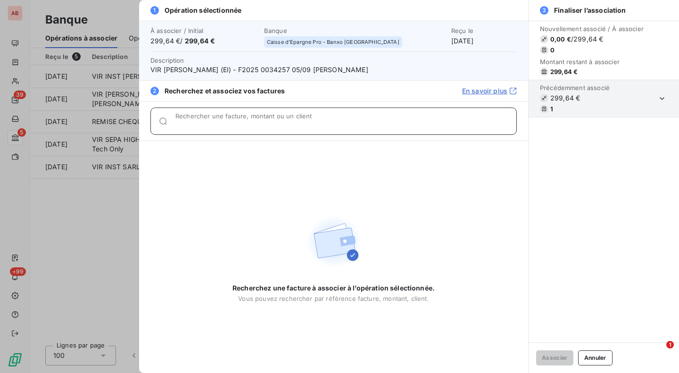
paste input "0034257"
type input "0034257"
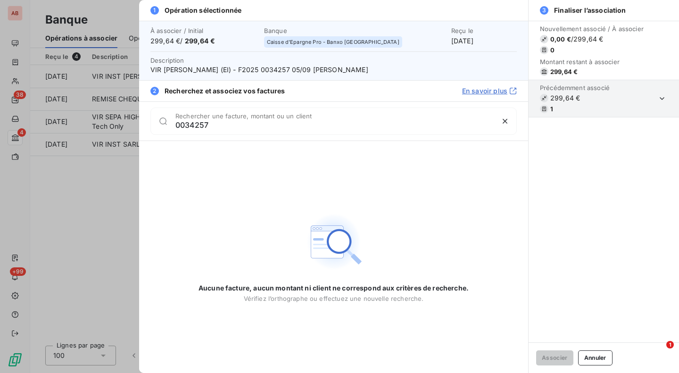
click at [116, 177] on div at bounding box center [339, 186] width 679 height 373
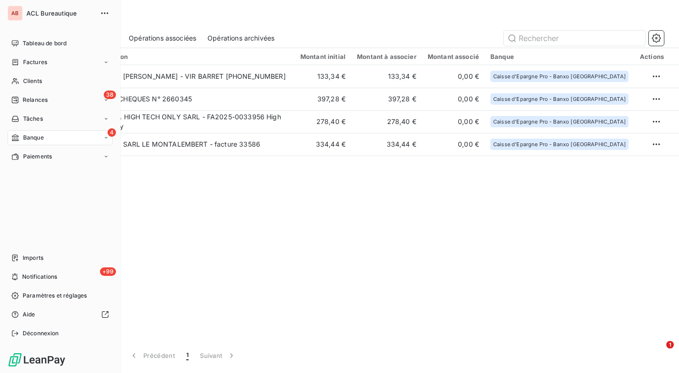
click at [17, 60] on icon at bounding box center [16, 62] width 6 height 6
click at [36, 77] on span "Factures" at bounding box center [35, 81] width 24 height 8
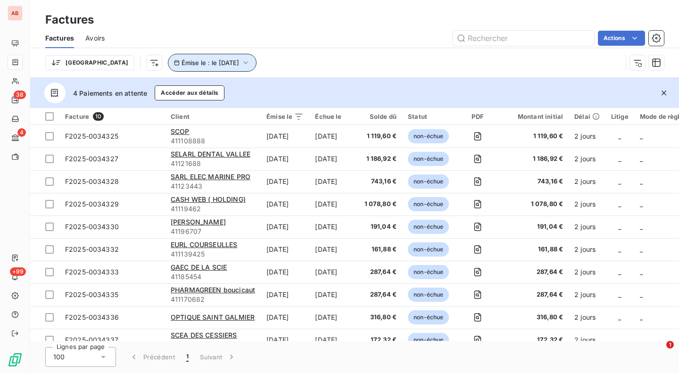
click at [182, 65] on span "Émise le : le [DATE]" at bounding box center [211, 63] width 58 height 8
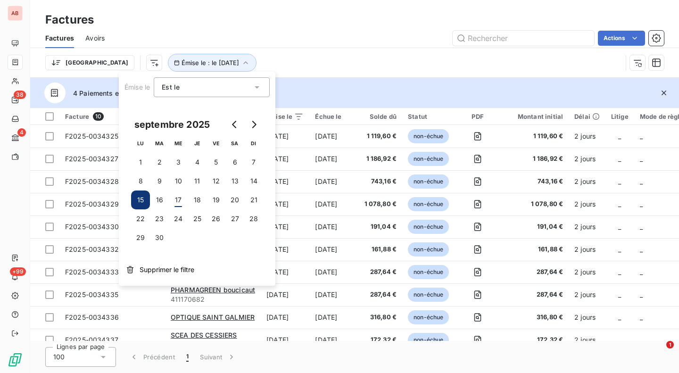
click at [215, 164] on button "5" at bounding box center [215, 162] width 19 height 19
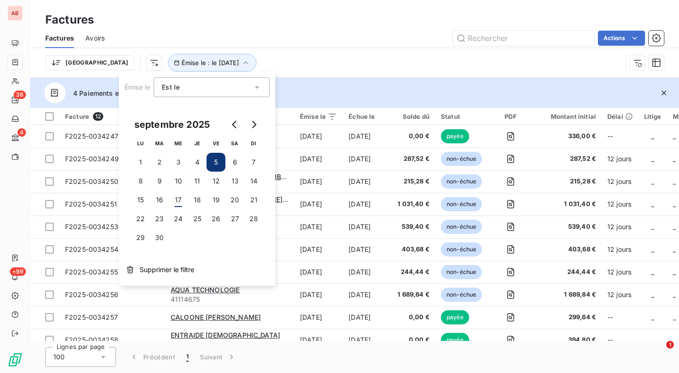
click at [355, 100] on div "4 Paiements en attente Accéder aux détails" at bounding box center [354, 93] width 649 height 30
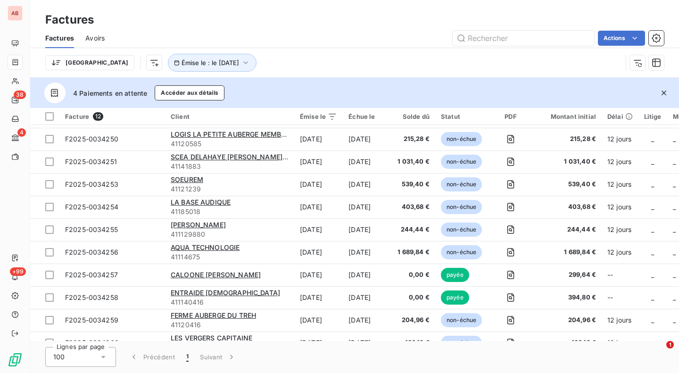
scroll to position [53, 0]
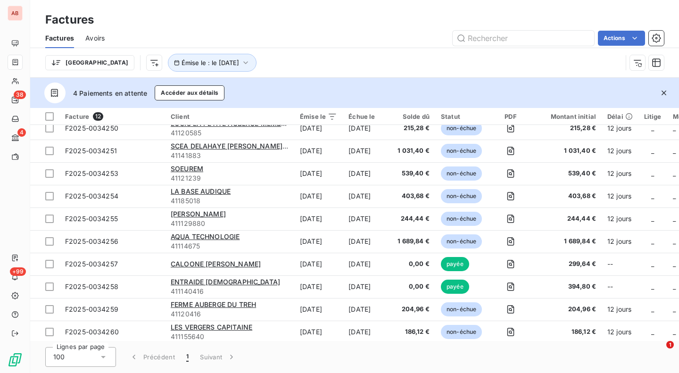
click at [223, 256] on td "CALOONE [PERSON_NAME]" at bounding box center [229, 264] width 129 height 23
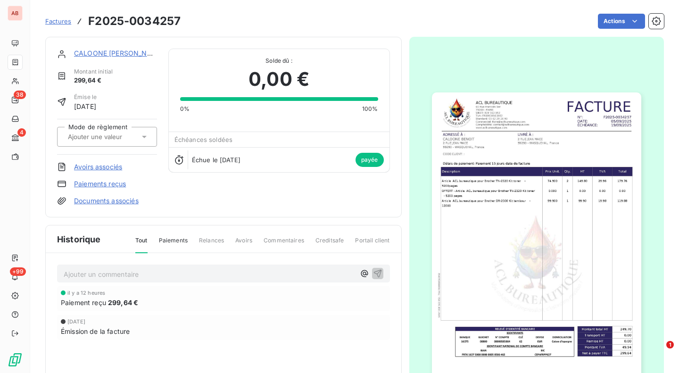
click at [94, 179] on link "Paiements reçus" at bounding box center [100, 183] width 52 height 9
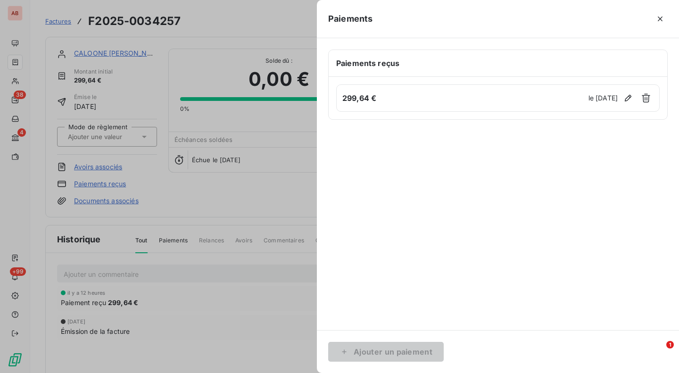
click at [33, 146] on div at bounding box center [339, 186] width 679 height 373
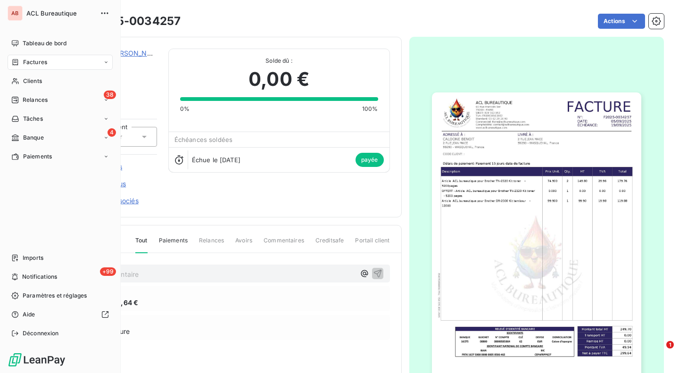
click at [19, 139] on icon at bounding box center [15, 138] width 8 height 8
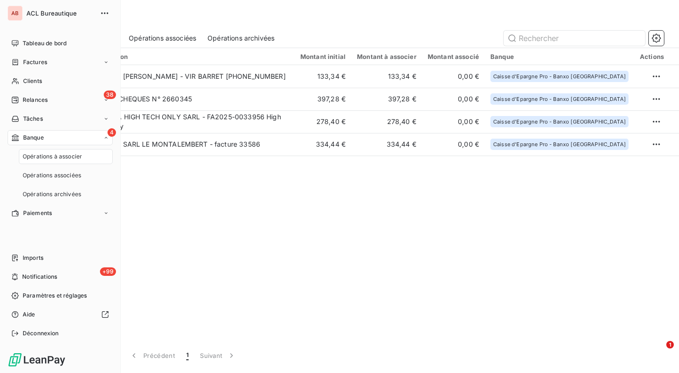
click at [33, 155] on span "Opérations à associer" at bounding box center [52, 156] width 59 height 8
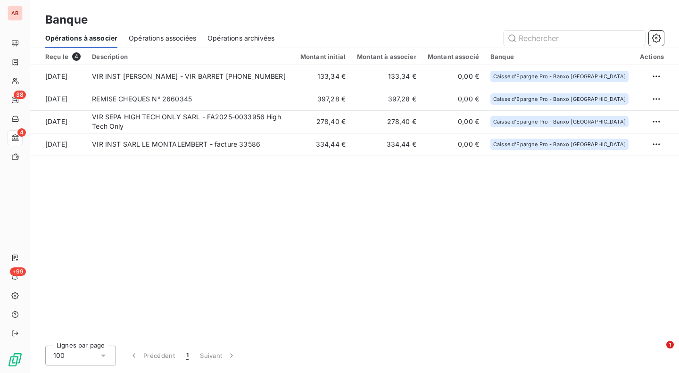
click at [351, 77] on td "133,34 €" at bounding box center [323, 76] width 57 height 23
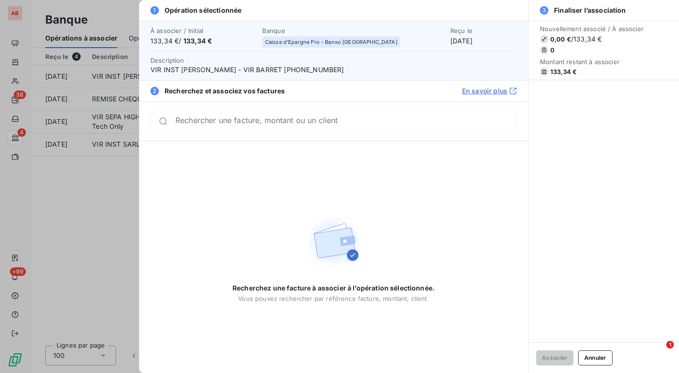
click at [587, 358] on button "Annuler" at bounding box center [595, 357] width 34 height 15
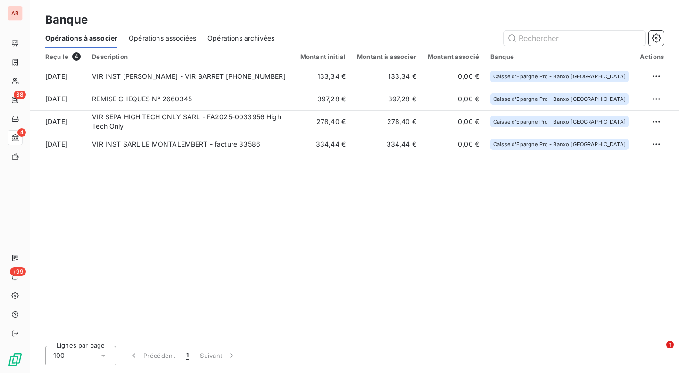
click at [655, 74] on html "AB 38 4 +99 Banque Opérations à associer Opérations associées Opérations archiv…" at bounding box center [339, 186] width 679 height 373
click at [636, 104] on div "Archiver l’opération" at bounding box center [623, 97] width 73 height 15
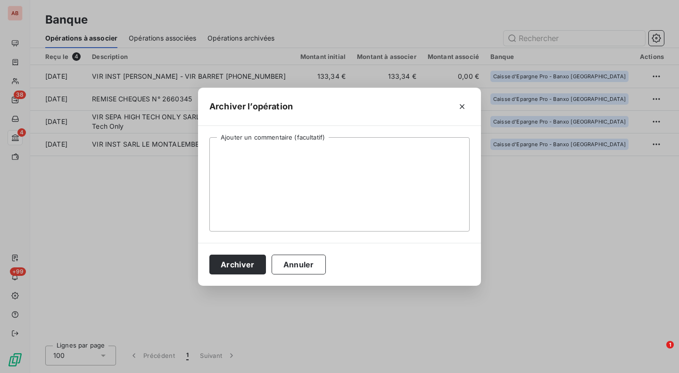
click at [230, 262] on button "Archiver" at bounding box center [237, 265] width 57 height 20
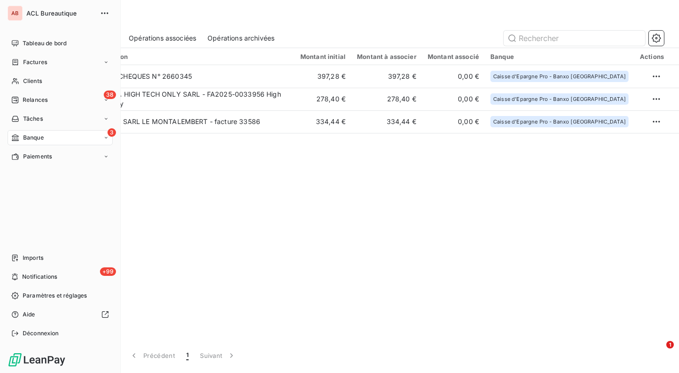
click at [41, 257] on span "Imports" at bounding box center [33, 258] width 21 height 8
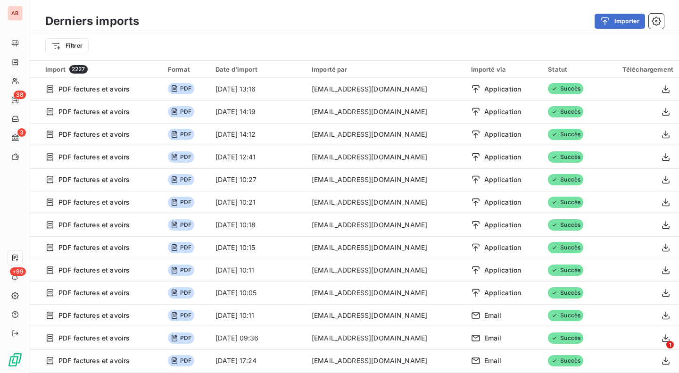
click at [14, 40] on icon at bounding box center [15, 44] width 8 height 8
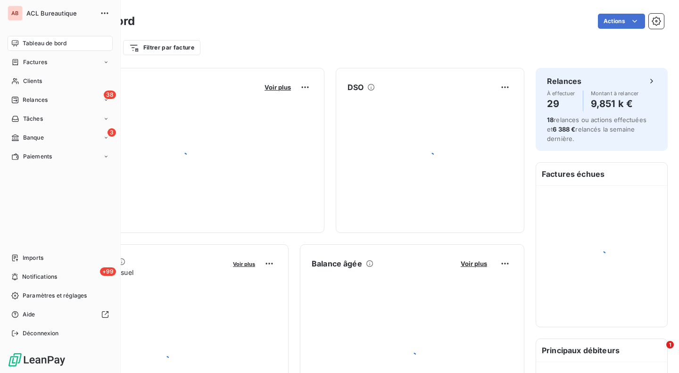
click at [28, 42] on span "Tableau de bord" at bounding box center [45, 43] width 44 height 8
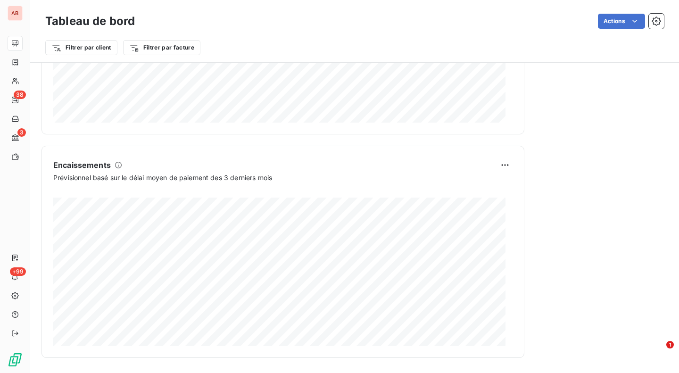
scroll to position [543, 0]
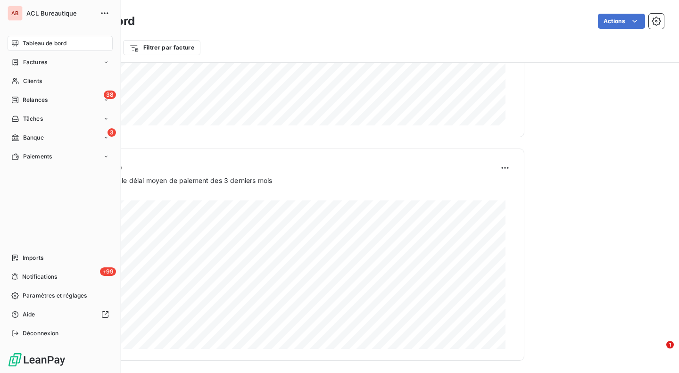
click at [43, 67] on div "Factures" at bounding box center [60, 62] width 105 height 15
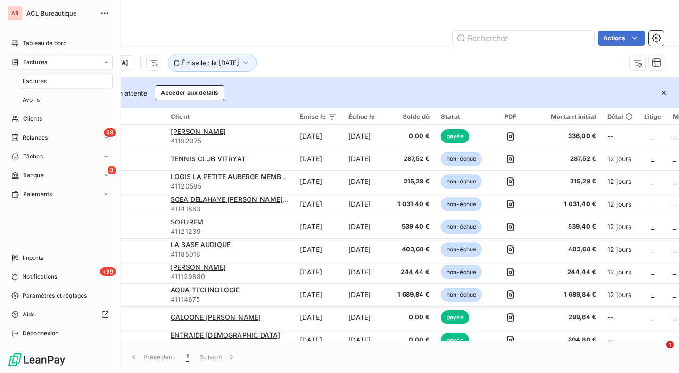
click at [80, 85] on div "Factures" at bounding box center [66, 81] width 94 height 15
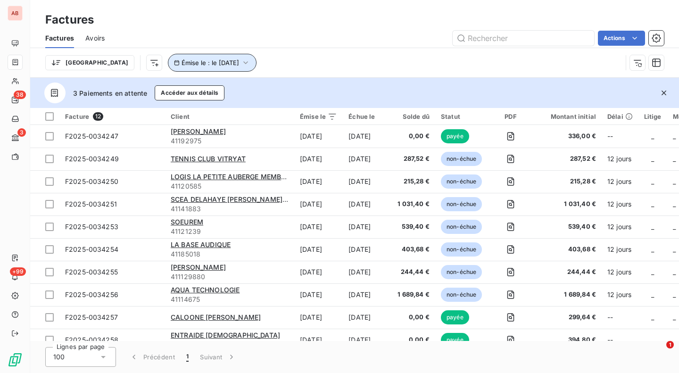
click at [182, 63] on span "Émise le : le [DATE]" at bounding box center [211, 63] width 58 height 8
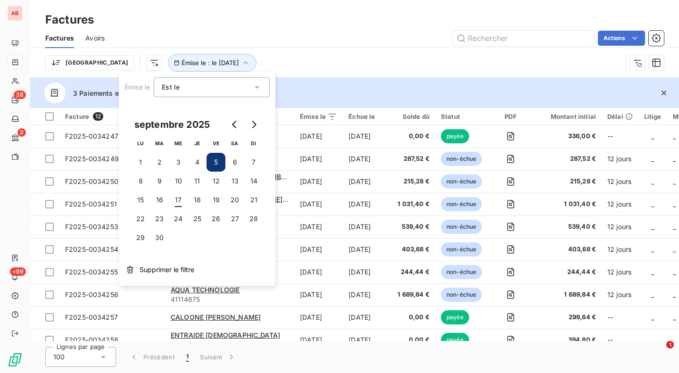
click at [162, 199] on button "16" at bounding box center [159, 199] width 19 height 19
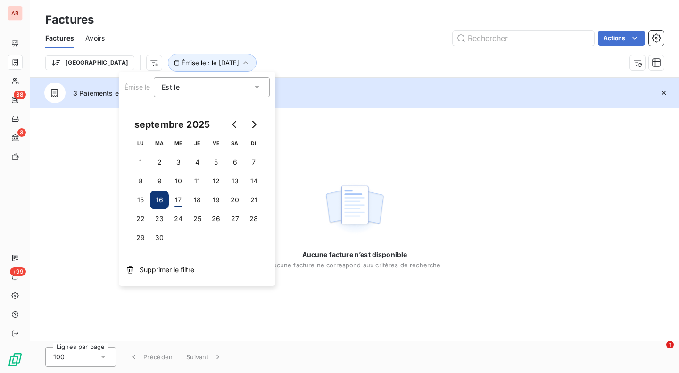
click at [145, 200] on button "15" at bounding box center [140, 199] width 19 height 19
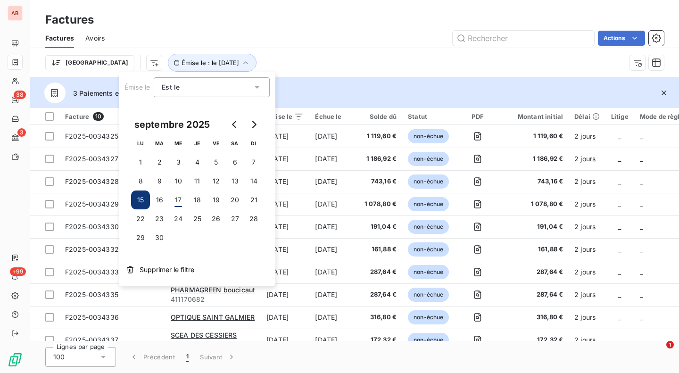
click at [370, 91] on div "3 Paiements en attente Accéder aux détails" at bounding box center [354, 93] width 649 height 30
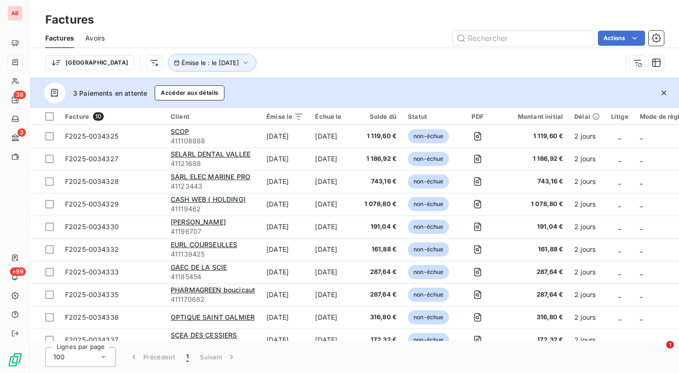
scroll to position [14, 0]
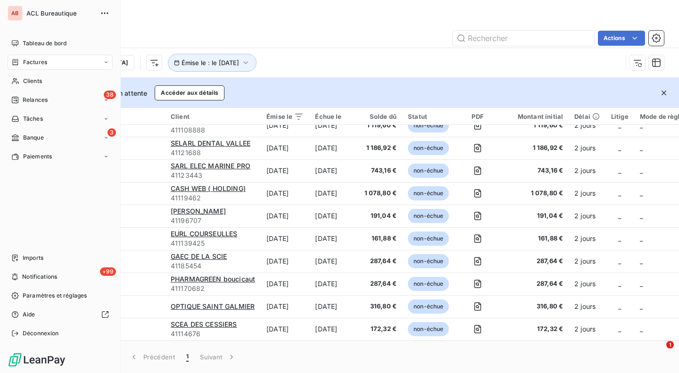
click at [22, 260] on div "Imports" at bounding box center [60, 257] width 105 height 15
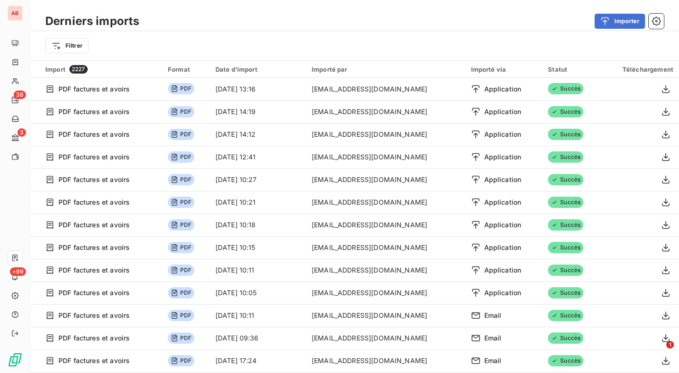
click at [606, 20] on icon "button" at bounding box center [604, 21] width 9 height 9
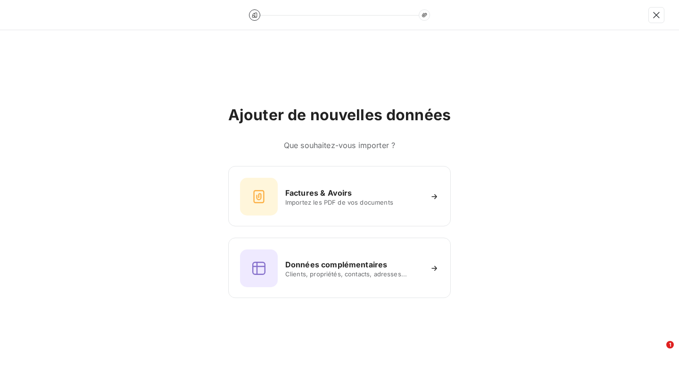
click at [335, 182] on div "Factures & Avoirs Importez les PDF de vos documents" at bounding box center [339, 197] width 199 height 38
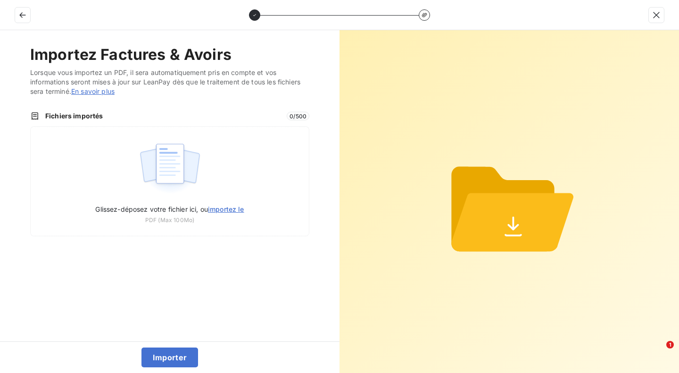
click at [196, 206] on span "Glissez-déposez votre fichier ici, ou importez le" at bounding box center [169, 209] width 149 height 8
click at [31, 127] on input "Glissez-déposez votre fichier ici, ou importez le" at bounding box center [30, 126] width 0 height 0
type input "C:\fakepath\F2025-0034348.pdf"
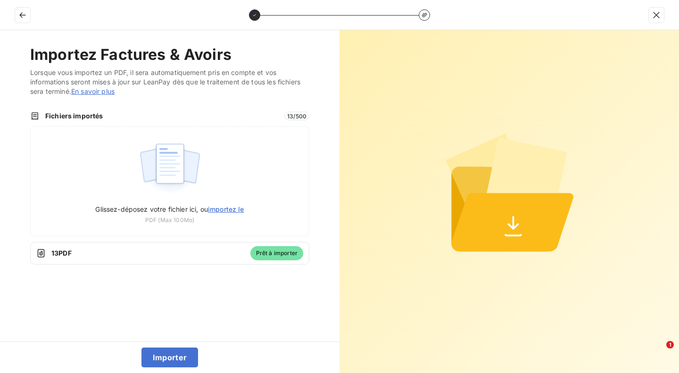
click at [173, 359] on button "Importer" at bounding box center [169, 357] width 57 height 20
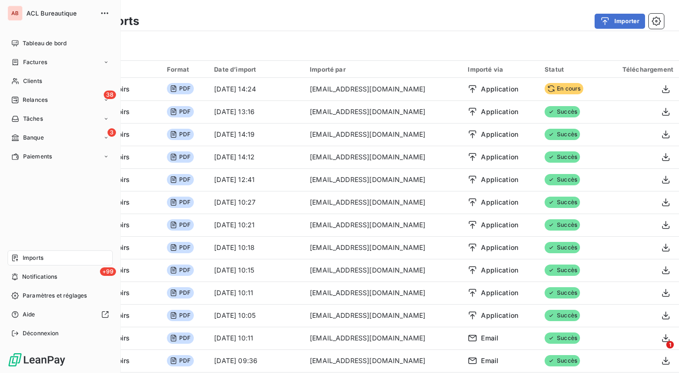
click at [53, 97] on div "38 Relances" at bounding box center [60, 99] width 105 height 15
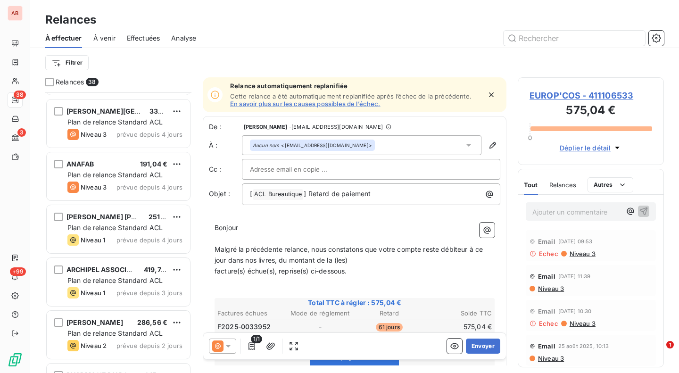
scroll to position [787, 0]
click at [144, 36] on span "Effectuées" at bounding box center [143, 37] width 33 height 9
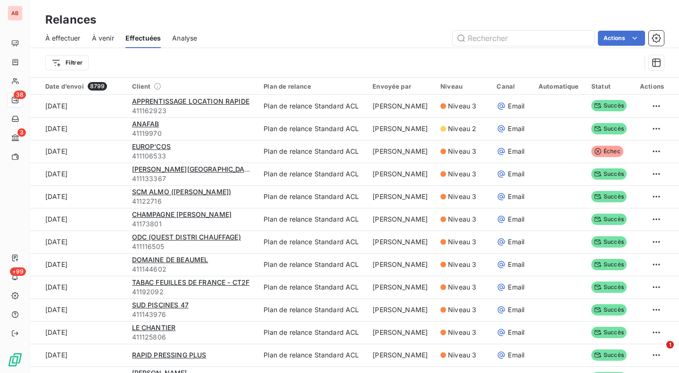
click at [111, 37] on span "À venir" at bounding box center [103, 37] width 22 height 9
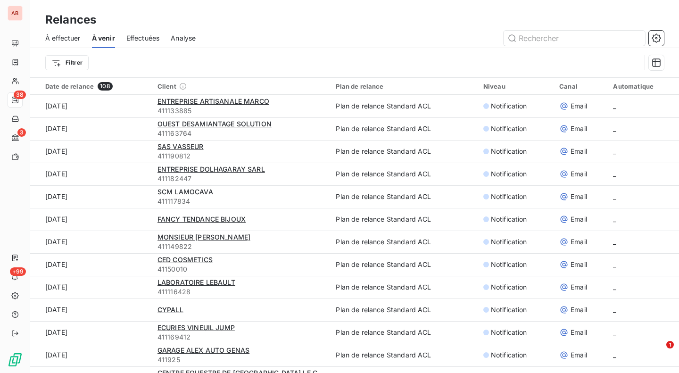
click at [181, 35] on span "Analyse" at bounding box center [183, 37] width 25 height 9
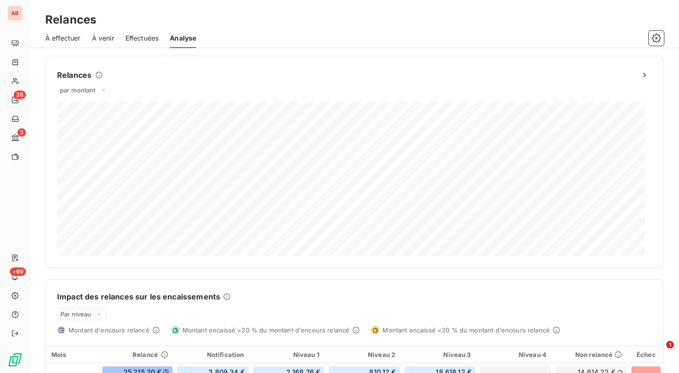
click at [116, 27] on div "Relances" at bounding box center [354, 19] width 649 height 17
click at [95, 39] on span "À venir" at bounding box center [103, 37] width 22 height 9
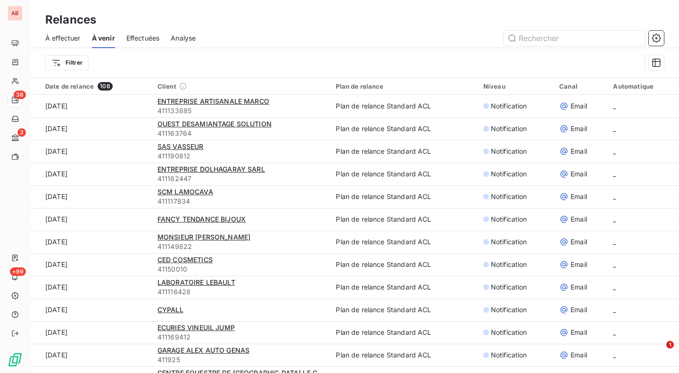
click at [72, 40] on span "À effectuer" at bounding box center [62, 37] width 35 height 9
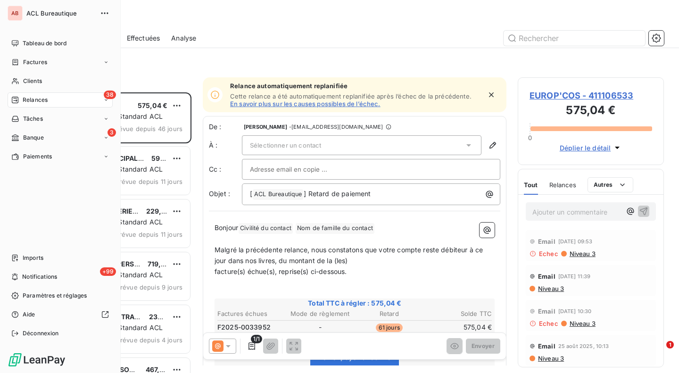
scroll to position [273, 139]
click at [23, 297] on span "Paramètres et réglages" at bounding box center [55, 295] width 64 height 8
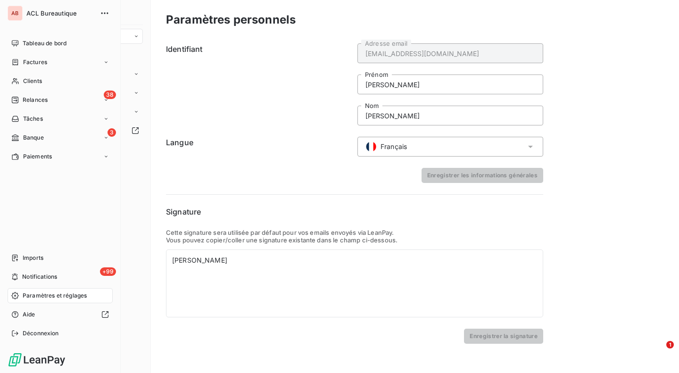
click at [36, 114] on div "Tâches" at bounding box center [60, 118] width 105 height 15
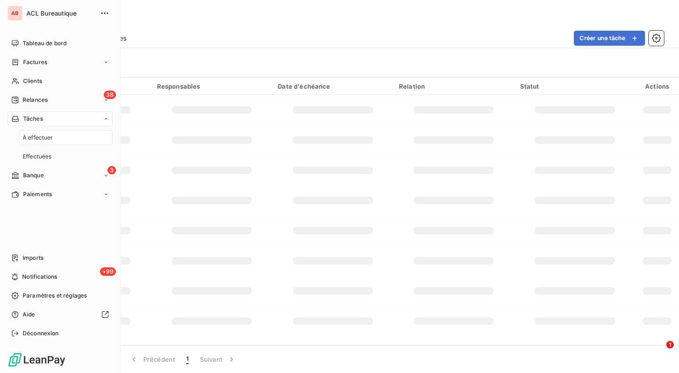
click at [41, 97] on span "Relances" at bounding box center [35, 100] width 25 height 8
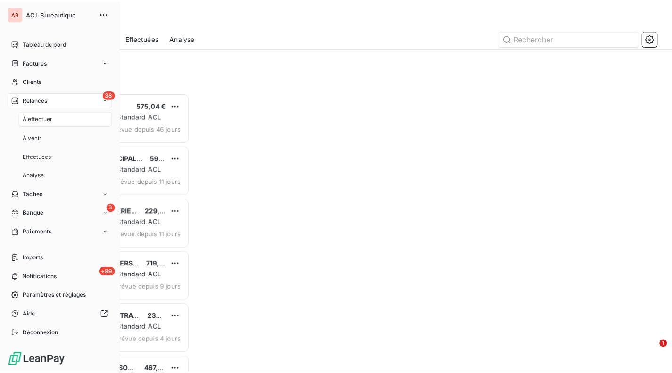
scroll to position [273, 139]
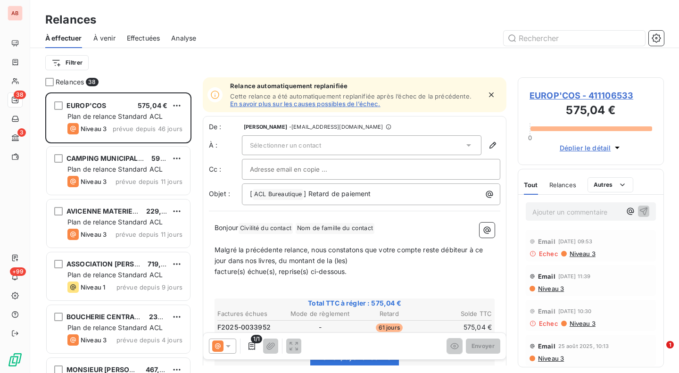
click at [657, 41] on icon "button" at bounding box center [656, 37] width 9 height 9
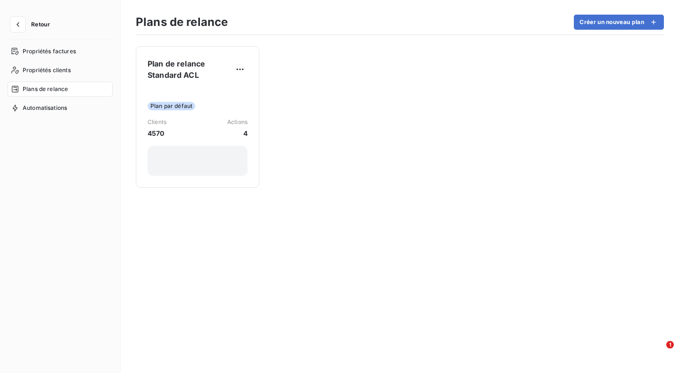
click at [231, 88] on div "Plan par défaut Clients 4570 Actions 4" at bounding box center [198, 132] width 100 height 88
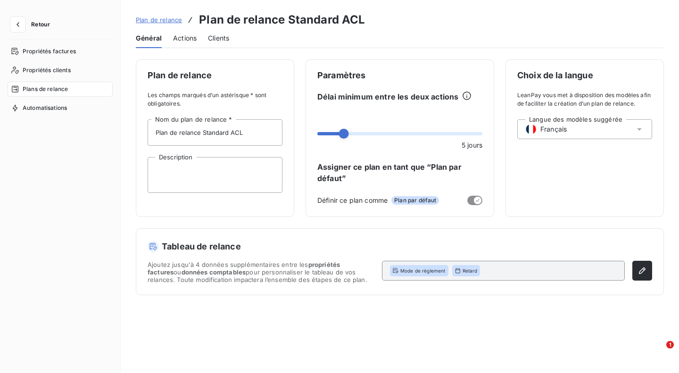
click at [196, 39] on span "Actions" at bounding box center [185, 37] width 24 height 9
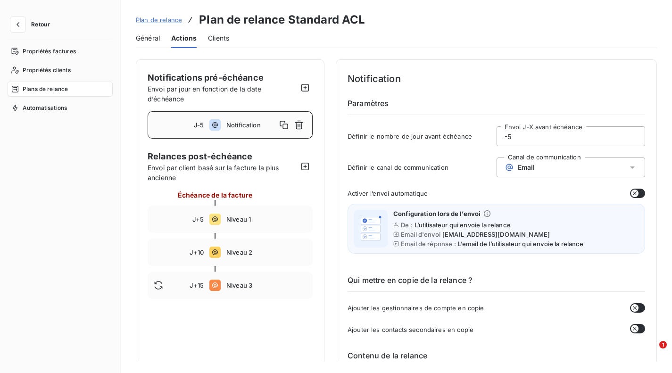
click at [142, 40] on span "Général" at bounding box center [148, 37] width 24 height 9
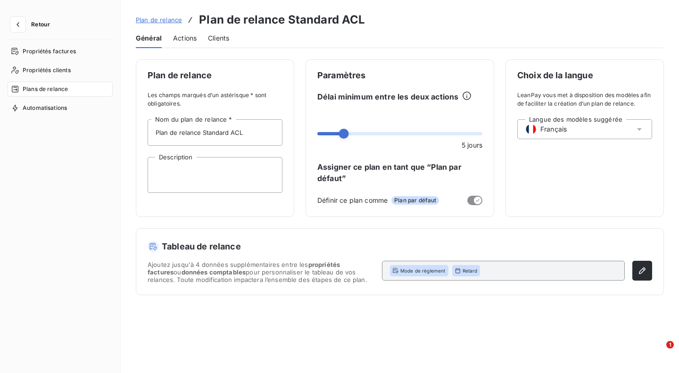
click at [190, 43] on div "Actions" at bounding box center [185, 38] width 24 height 20
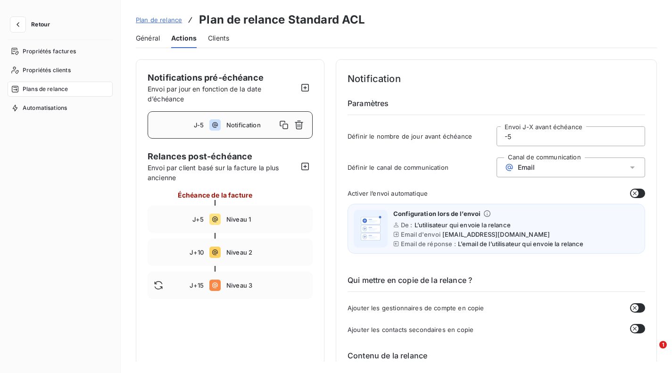
click at [72, 69] on div "Propriétés clients" at bounding box center [60, 70] width 105 height 15
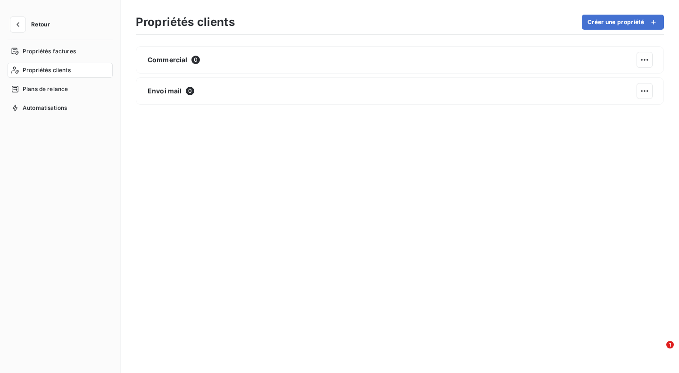
click at [74, 48] on span "Propriétés factures" at bounding box center [49, 51] width 53 height 8
click at [162, 52] on div "Mode de règlement 7" at bounding box center [400, 59] width 528 height 27
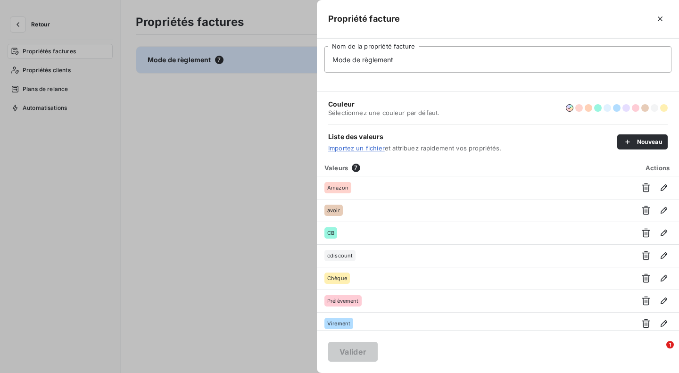
click at [72, 88] on div at bounding box center [339, 186] width 679 height 373
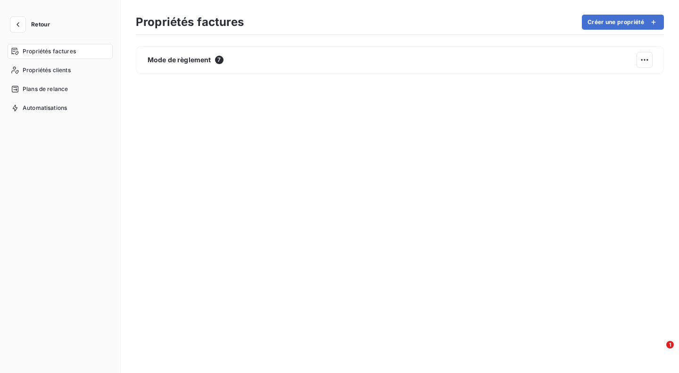
click at [71, 89] on div "Plans de relance" at bounding box center [60, 89] width 105 height 15
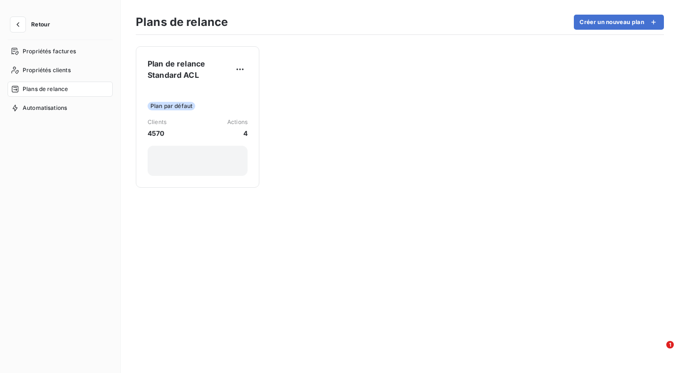
click at [61, 110] on span "Automatisations" at bounding box center [45, 108] width 44 height 8
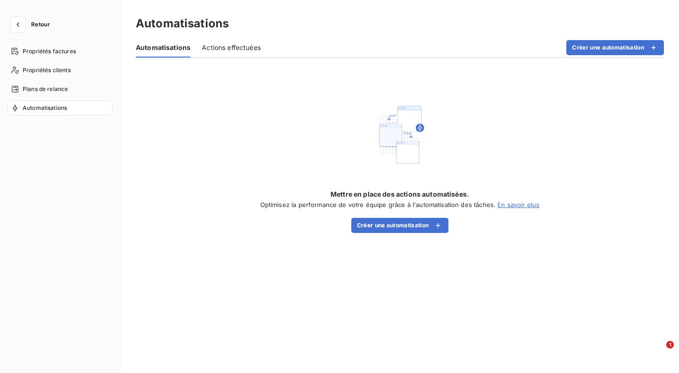
click at [67, 87] on span "Plans de relance" at bounding box center [45, 89] width 45 height 8
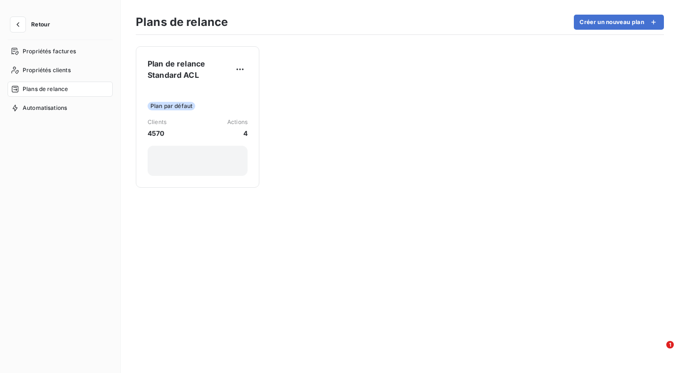
click at [177, 109] on span "Plan par défaut" at bounding box center [172, 106] width 48 height 8
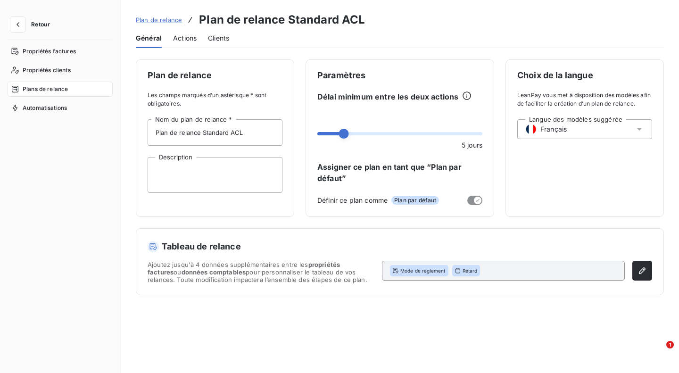
click at [189, 38] on span "Actions" at bounding box center [185, 37] width 24 height 9
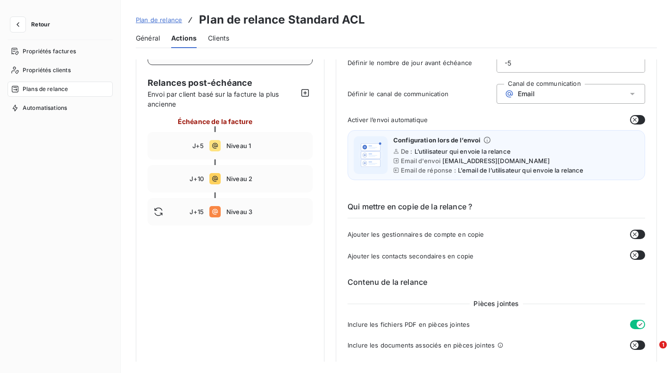
scroll to position [73, 0]
click at [634, 237] on icon "button" at bounding box center [635, 235] width 8 height 8
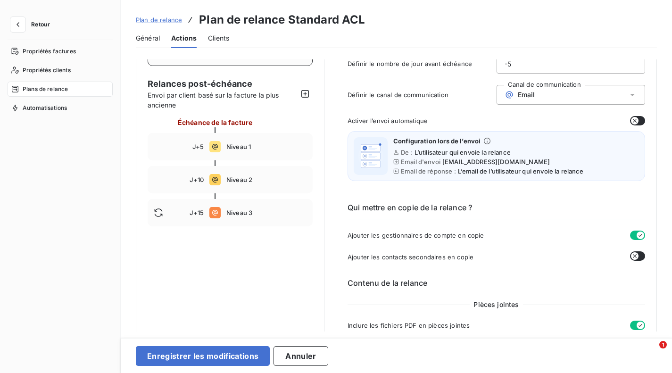
click at [636, 237] on icon "button" at bounding box center [640, 235] width 8 height 8
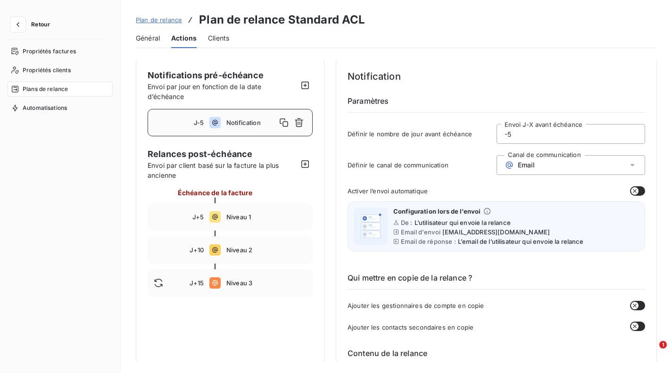
scroll to position [0, 0]
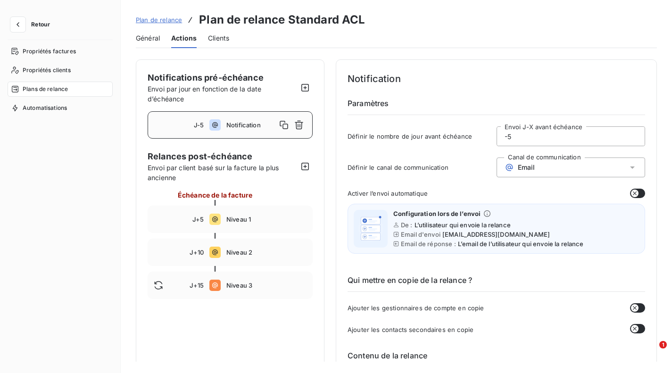
click at [631, 195] on icon "button" at bounding box center [635, 194] width 8 height 8
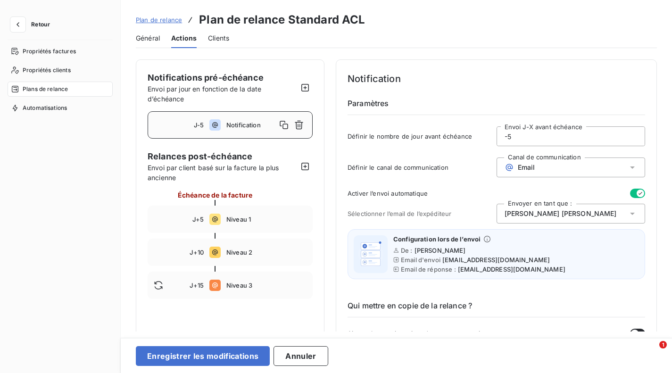
click at [572, 226] on div "Activer l’envoi automatique Sélectionner l’email de l’expéditeur Envoyer en tan…" at bounding box center [495, 237] width 297 height 96
click at [579, 216] on div "[PERSON_NAME]" at bounding box center [570, 214] width 149 height 20
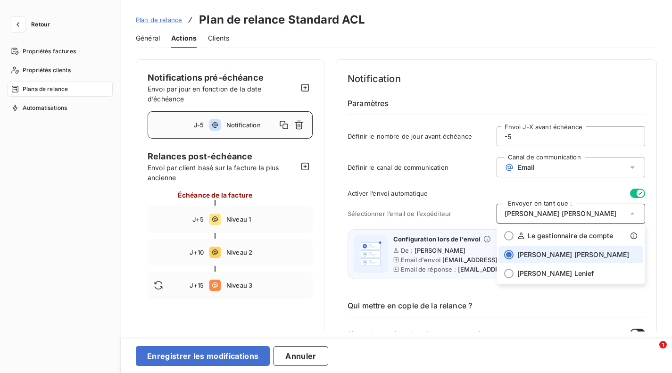
click at [579, 216] on div "[PERSON_NAME]" at bounding box center [570, 214] width 149 height 20
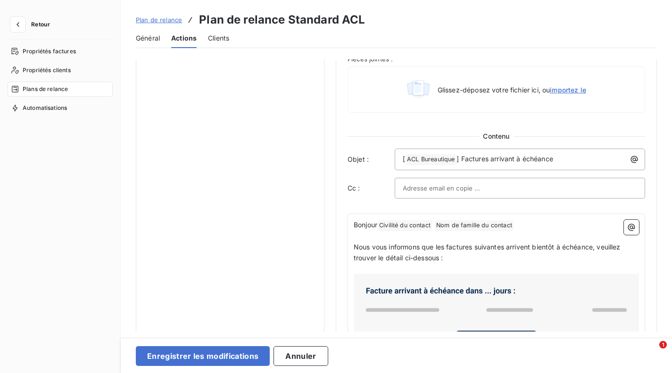
scroll to position [513, 0]
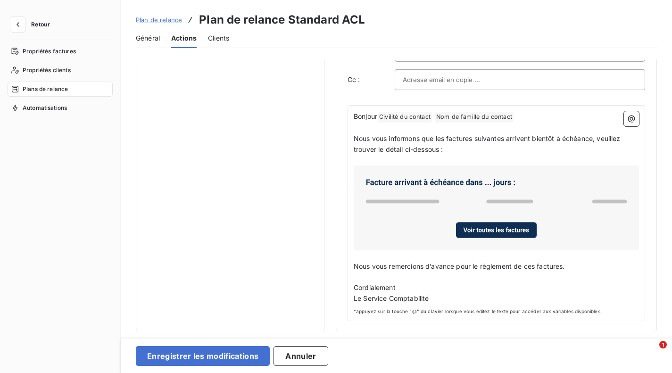
click at [221, 365] on div "Enregistrer les modifications Annuler" at bounding box center [396, 355] width 551 height 35
click at [235, 350] on button "Enregistrer les modifications" at bounding box center [203, 356] width 134 height 20
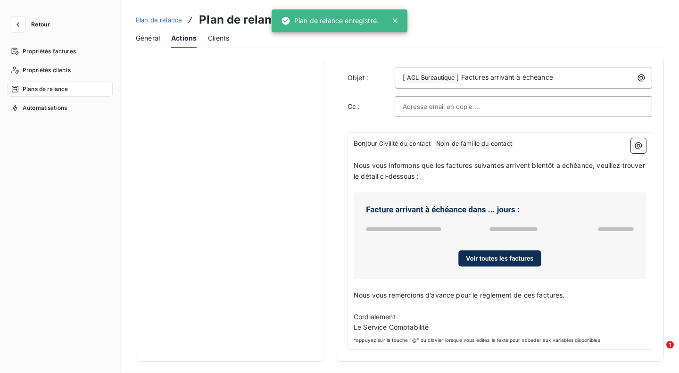
scroll to position [0, 0]
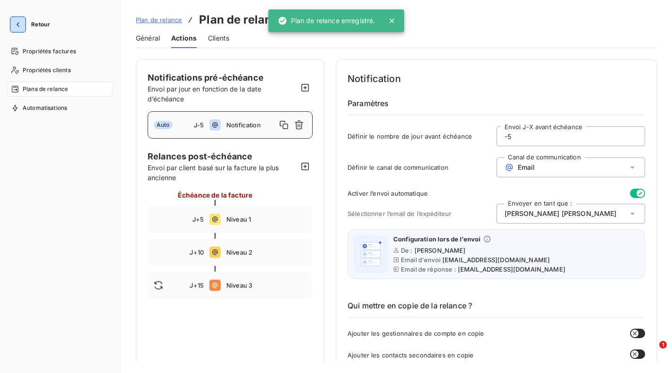
click at [22, 29] on button "button" at bounding box center [17, 24] width 15 height 15
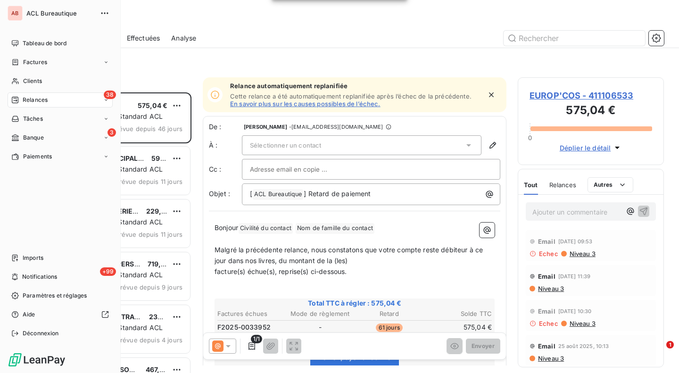
scroll to position [273, 139]
click at [31, 101] on span "Relances" at bounding box center [35, 100] width 25 height 8
click at [33, 153] on span "Effectuées" at bounding box center [37, 156] width 29 height 8
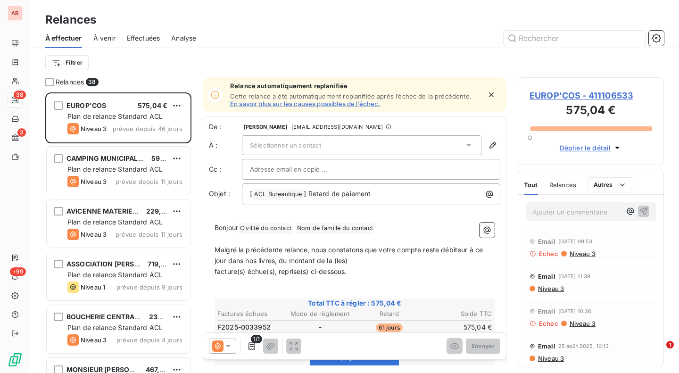
click at [145, 36] on span "Effectuées" at bounding box center [143, 37] width 33 height 9
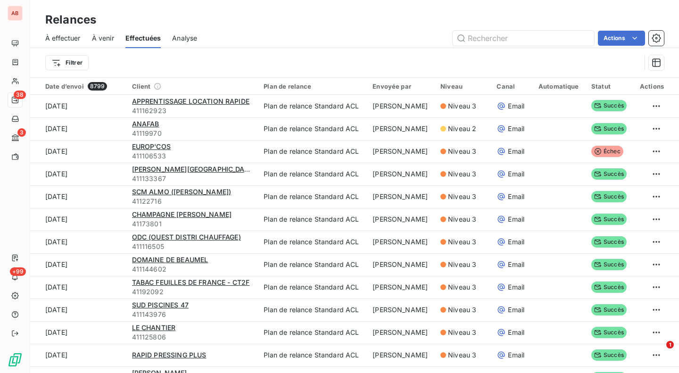
click at [596, 151] on span "Échec" at bounding box center [607, 151] width 32 height 11
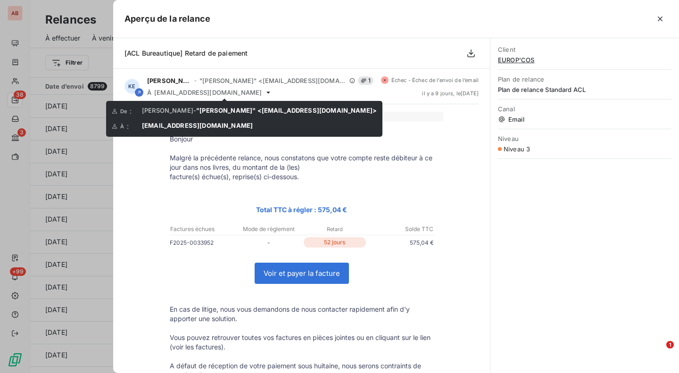
click at [264, 90] on icon at bounding box center [268, 93] width 8 height 8
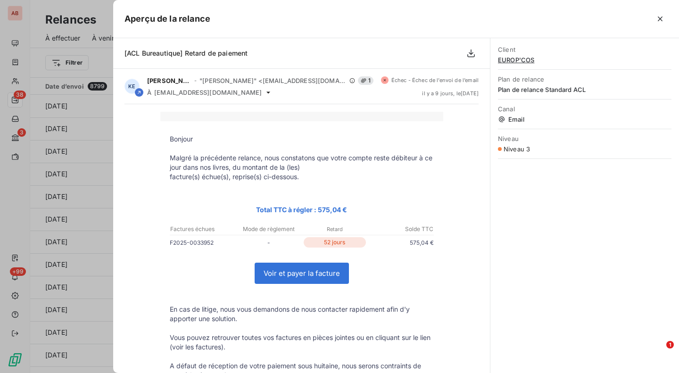
click at [660, 20] on icon "button" at bounding box center [659, 18] width 9 height 9
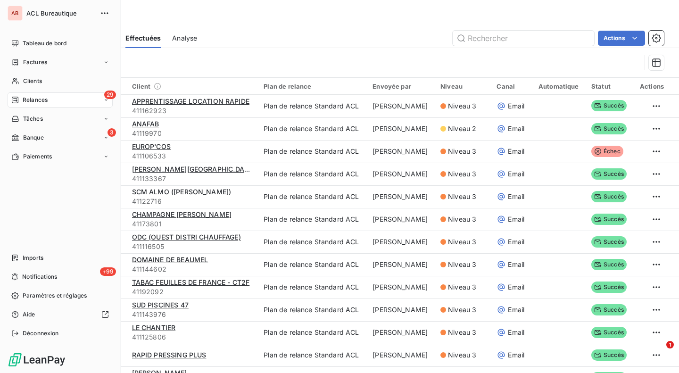
click at [27, 275] on span "Notifications" at bounding box center [39, 277] width 35 height 8
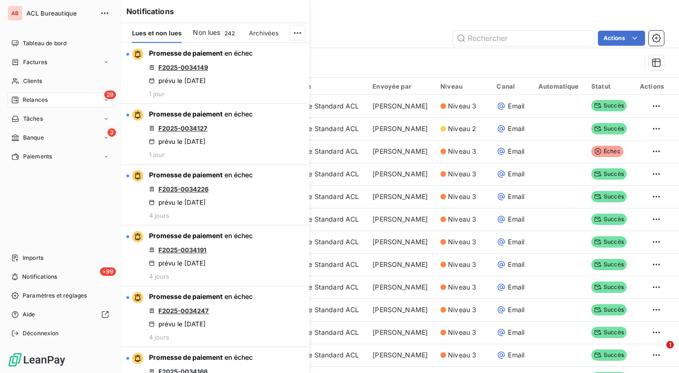
click at [28, 300] on div "Paramètres et réglages" at bounding box center [60, 295] width 105 height 15
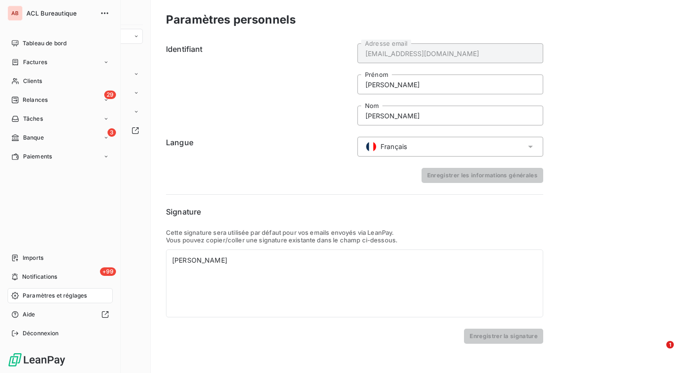
click at [17, 257] on icon at bounding box center [15, 258] width 6 height 7
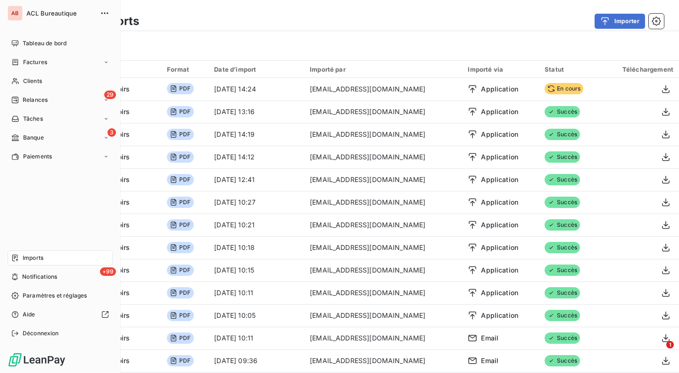
click at [17, 42] on icon at bounding box center [15, 44] width 8 height 8
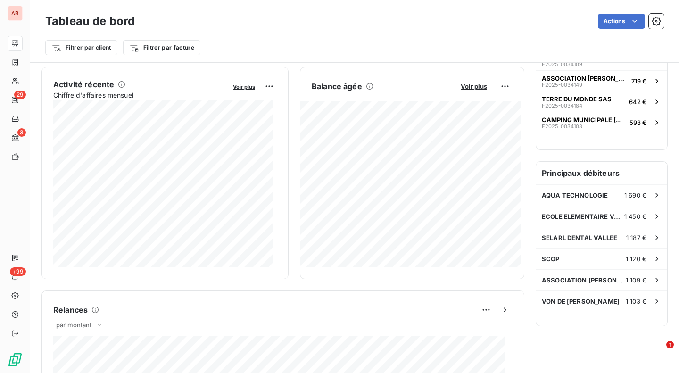
scroll to position [156, 0]
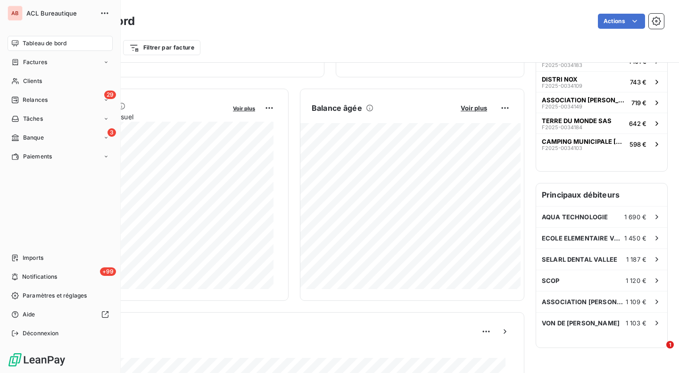
click at [41, 105] on div "29 Relances" at bounding box center [60, 99] width 105 height 15
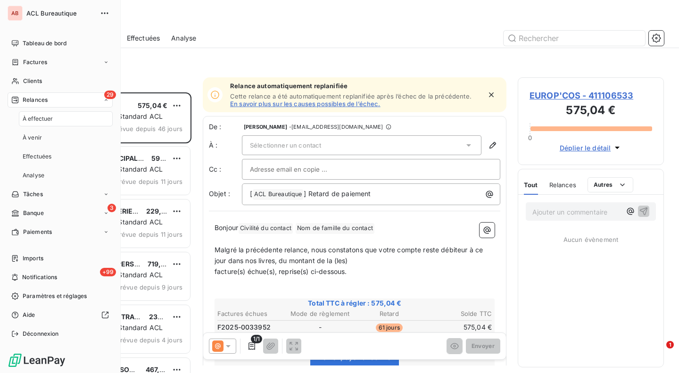
scroll to position [273, 139]
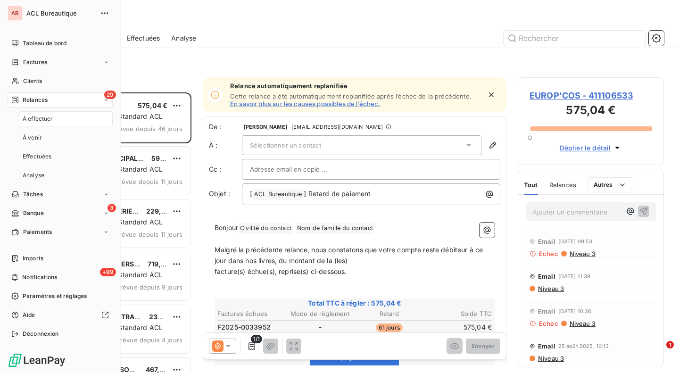
click at [46, 118] on span "À effectuer" at bounding box center [38, 119] width 31 height 8
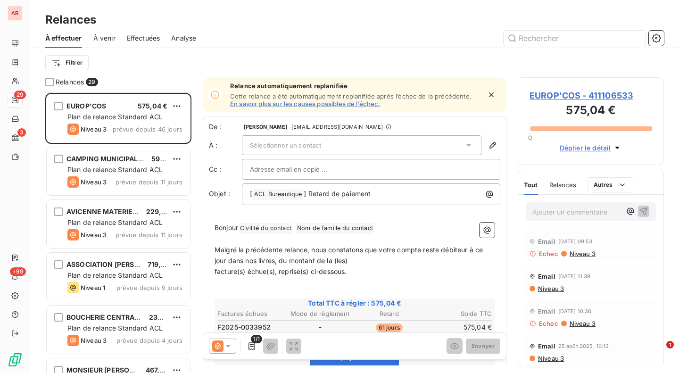
scroll to position [108, 0]
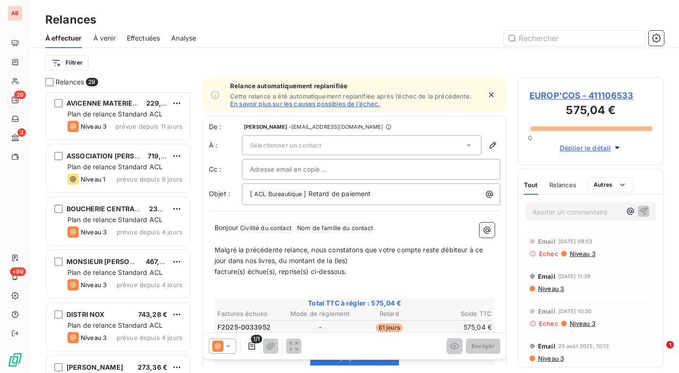
click at [51, 83] on div at bounding box center [49, 82] width 8 height 8
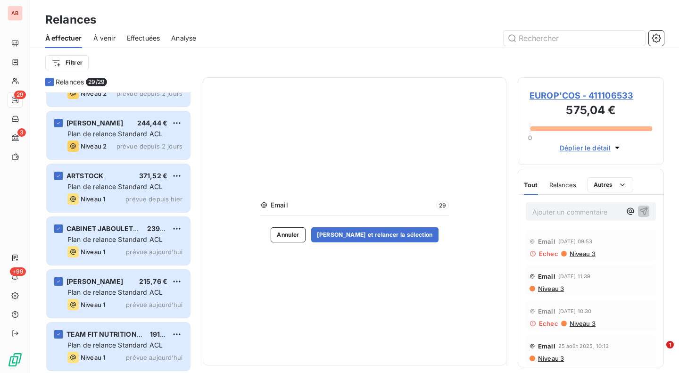
scroll to position [1251, 0]
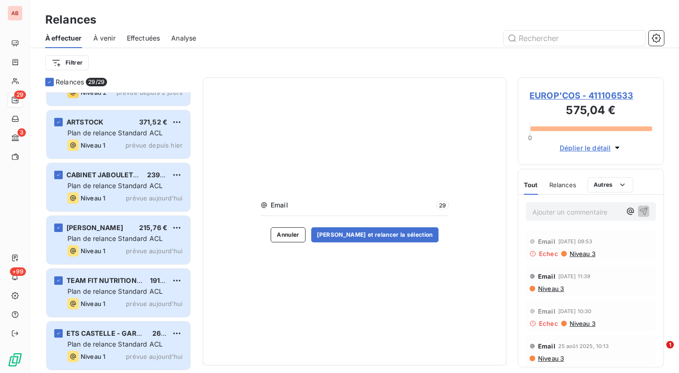
click at [141, 351] on div "Niveau 1 prévue aujourd’hui" at bounding box center [124, 356] width 115 height 11
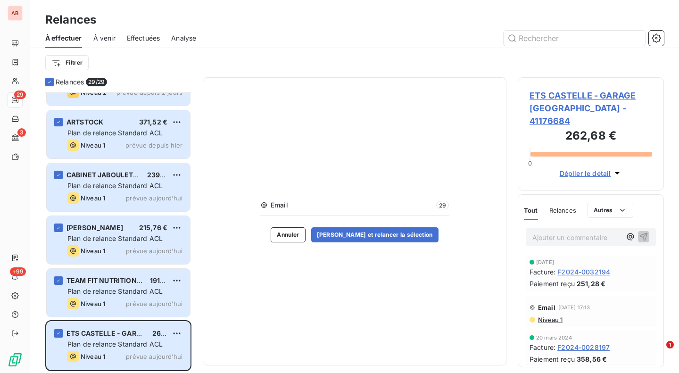
click at [350, 234] on button "[PERSON_NAME] et relancer la sélection" at bounding box center [374, 234] width 127 height 15
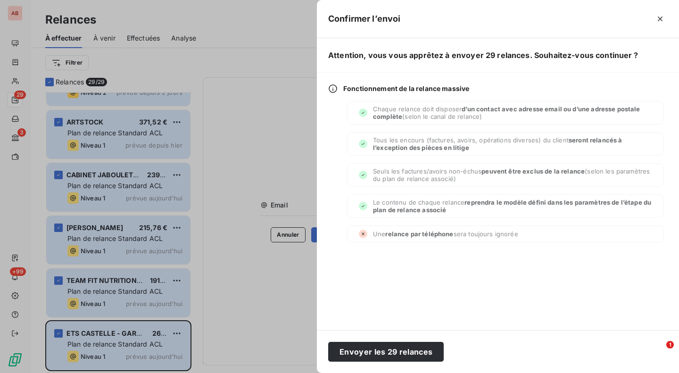
click at [409, 350] on button "Envoyer les 29 relances" at bounding box center [386, 352] width 116 height 20
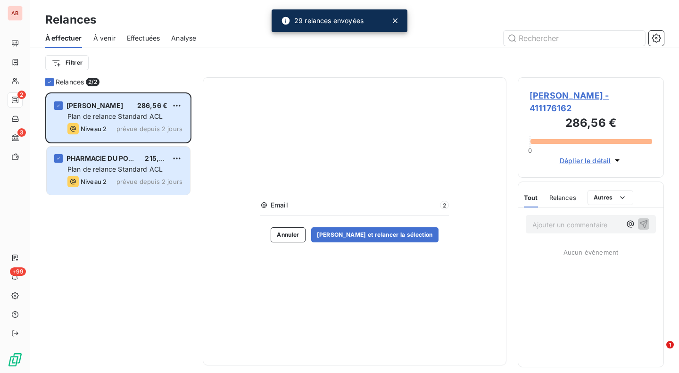
click at [161, 210] on div "[PERSON_NAME] 286,56 € Plan de relance Standard ACL Niveau 2 prévue depuis 2 jo…" at bounding box center [118, 232] width 146 height 281
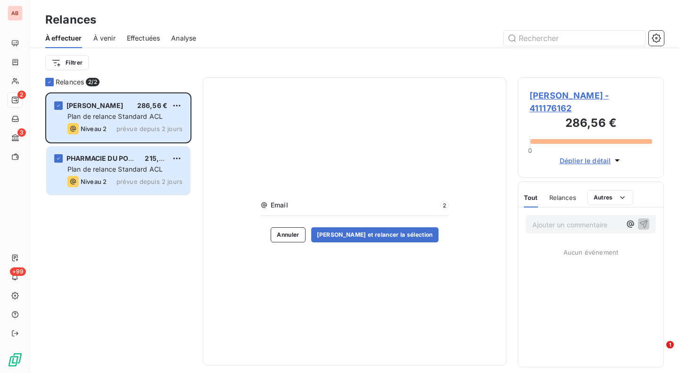
click at [50, 83] on icon at bounding box center [50, 82] width 6 height 6
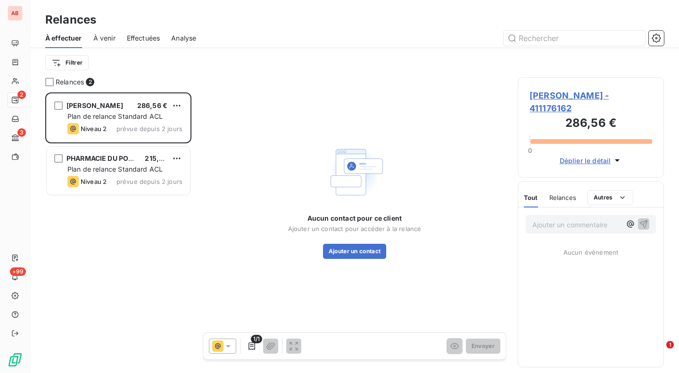
click at [55, 104] on div "grid" at bounding box center [58, 105] width 8 height 8
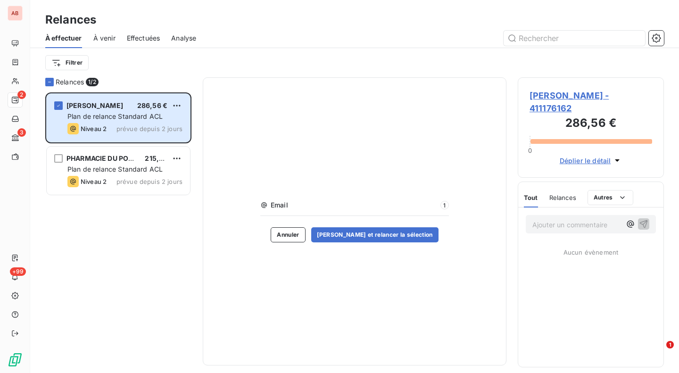
click at [59, 159] on div "grid" at bounding box center [58, 158] width 8 height 8
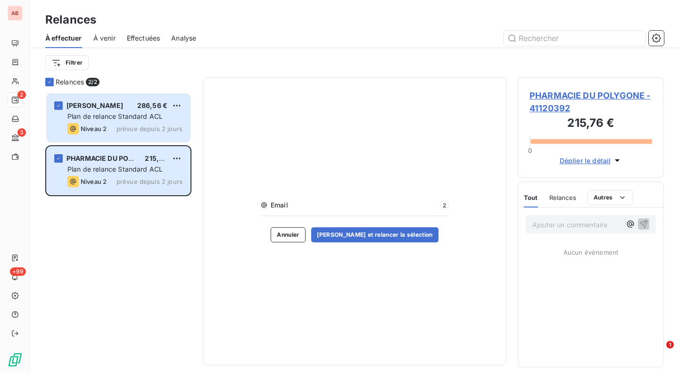
click at [364, 233] on button "[PERSON_NAME] et relancer la sélection" at bounding box center [374, 234] width 127 height 15
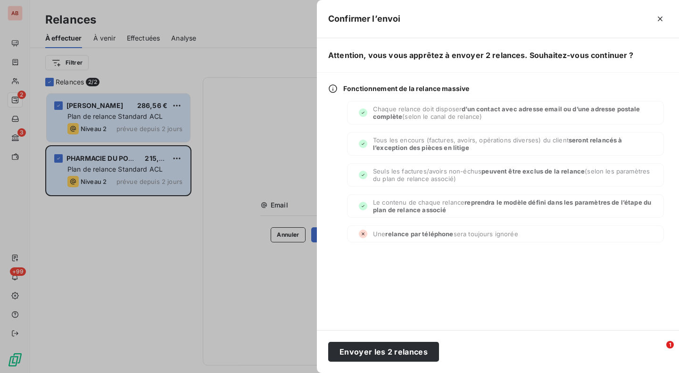
click at [408, 354] on button "Envoyer les 2 relances" at bounding box center [383, 352] width 111 height 20
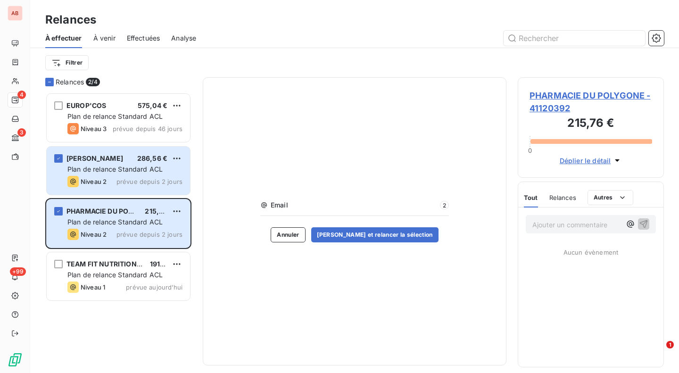
click at [108, 328] on div "EUROP'COS 575,04 € Plan de relance Standard ACL Niveau 3 prévue depuis 46 jours…" at bounding box center [118, 232] width 146 height 281
click at [54, 209] on div "grid" at bounding box center [58, 211] width 8 height 8
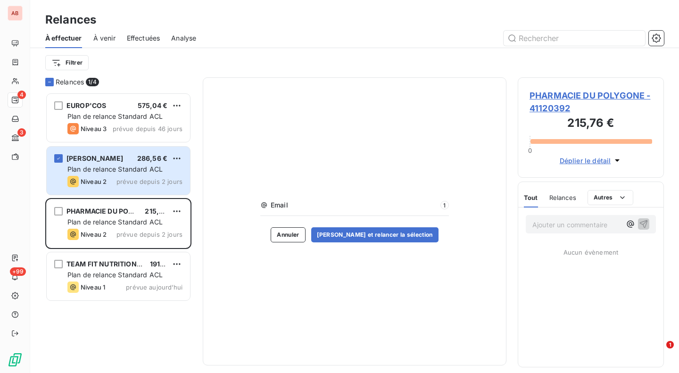
click at [61, 156] on div "grid" at bounding box center [58, 158] width 8 height 8
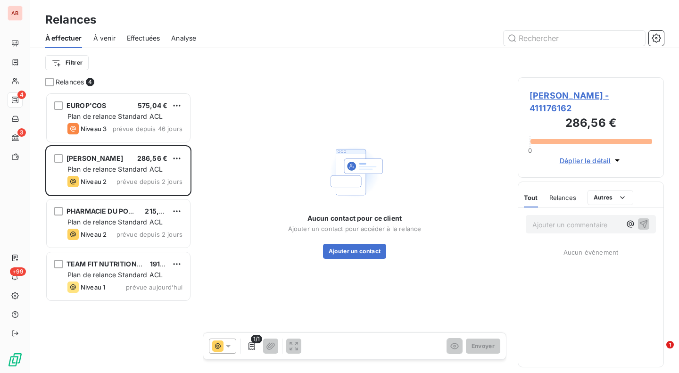
click at [119, 211] on span "PHARMACIE DU POLYGONE" at bounding box center [111, 211] width 90 height 8
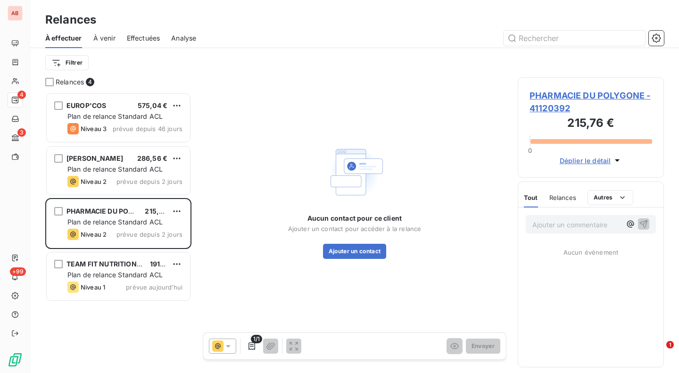
click at [91, 169] on span "Plan de relance Standard ACL" at bounding box center [114, 169] width 95 height 8
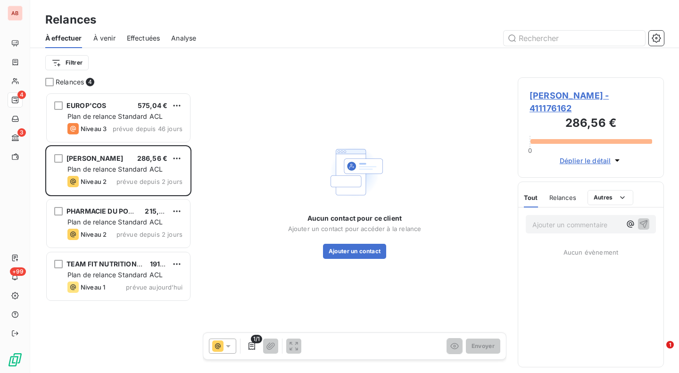
click at [125, 233] on span "prévue depuis 2 jours" at bounding box center [149, 235] width 66 height 8
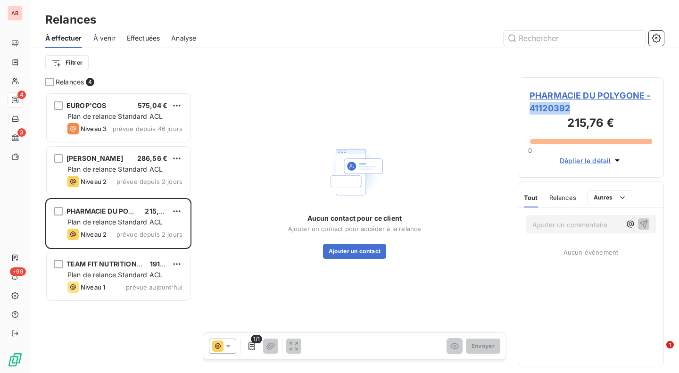
drag, startPoint x: 574, startPoint y: 108, endPoint x: 529, endPoint y: 113, distance: 45.5
click at [529, 113] on div "PHARMACIE DU POLYGONE - 41120392 215,76 € 0 Déplier le détail" at bounding box center [591, 127] width 146 height 100
copy span "41120392"
drag, startPoint x: 652, startPoint y: 95, endPoint x: 530, endPoint y: 100, distance: 121.7
click at [530, 100] on div "PHARMACIE DU POLYGONE - 41120392 215,76 € 0 Déplier le détail" at bounding box center [591, 127] width 146 height 100
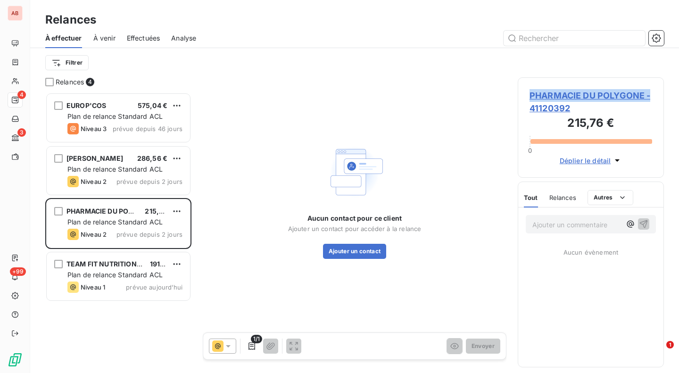
copy span "PHARMACIE DU POLYGONE -"
click at [372, 254] on button "Ajouter un contact" at bounding box center [355, 251] width 64 height 15
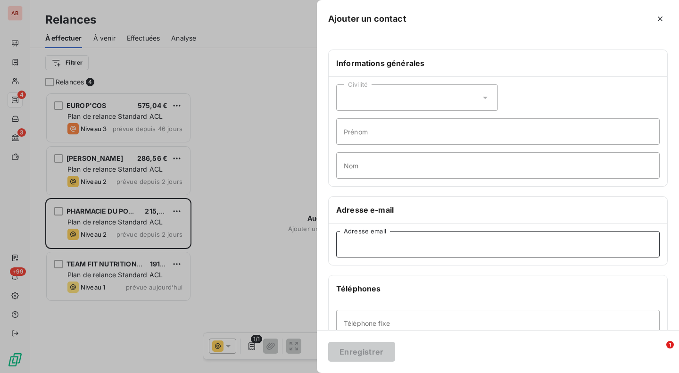
click at [402, 237] on input "Adresse email" at bounding box center [497, 244] width 323 height 26
paste input "[EMAIL_ADDRESS][DOMAIN_NAME]"
type input "[EMAIL_ADDRESS][DOMAIN_NAME]"
click at [411, 92] on div "Civilité" at bounding box center [417, 97] width 162 height 26
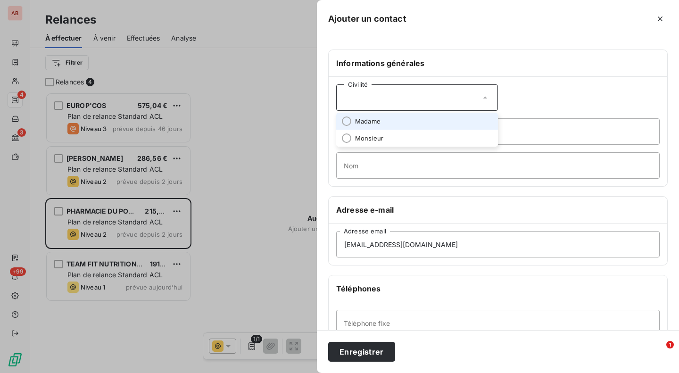
click at [374, 120] on span "Madame" at bounding box center [367, 121] width 25 height 9
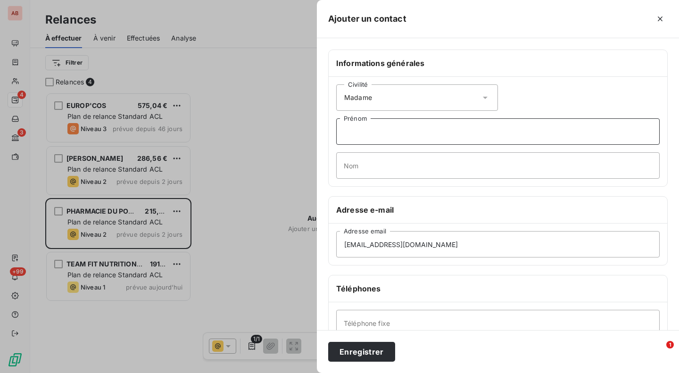
click at [365, 134] on input "Prénom" at bounding box center [497, 131] width 323 height 26
click at [361, 156] on input "Nom" at bounding box center [497, 165] width 323 height 26
paste input "KUNTZ"
type input "KUNTZ"
click at [355, 130] on input "Prénom" at bounding box center [497, 131] width 323 height 26
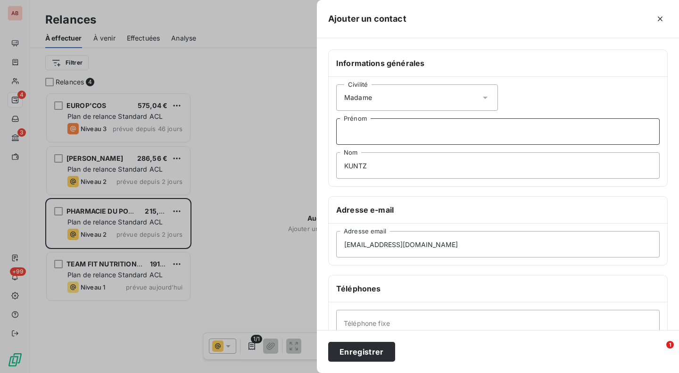
paste input "[PERSON_NAME]"
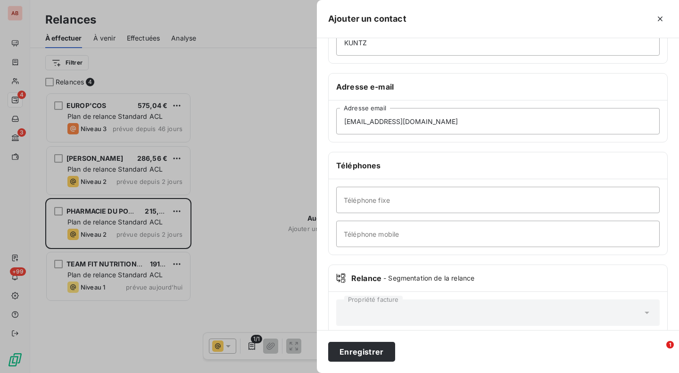
scroll to position [124, 0]
type input "[PERSON_NAME]"
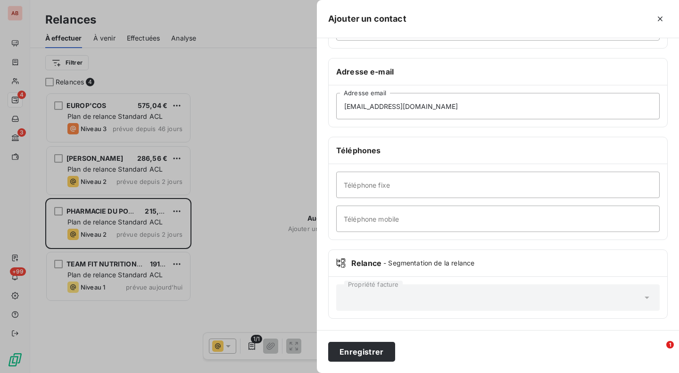
click at [355, 356] on button "Enregistrer" at bounding box center [361, 352] width 67 height 20
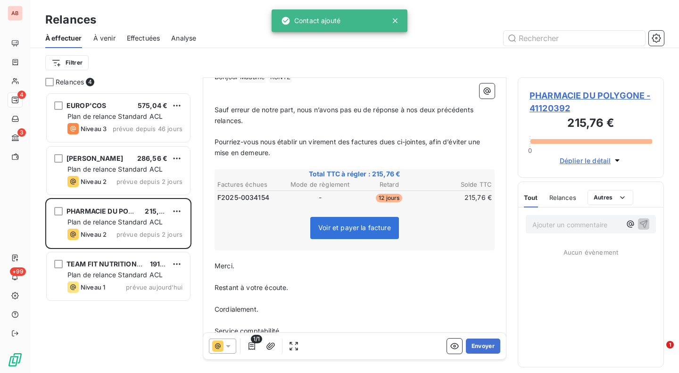
scroll to position [134, 0]
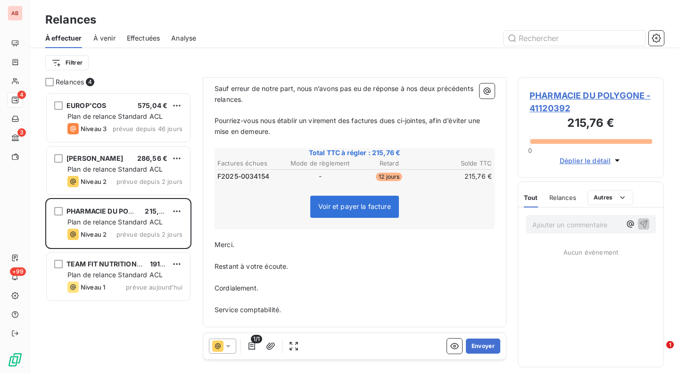
click at [480, 347] on button "Envoyer" at bounding box center [483, 346] width 34 height 15
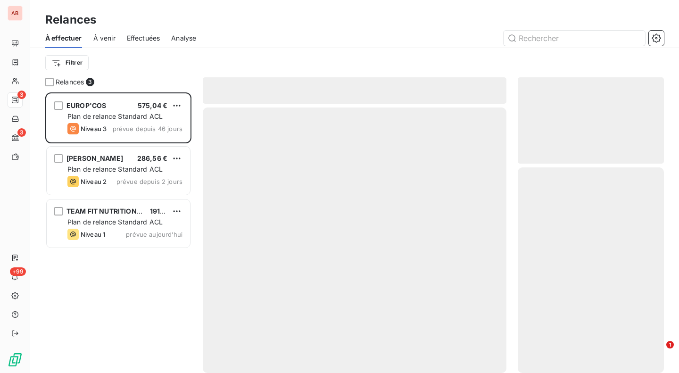
click at [102, 166] on span "Plan de relance Standard ACL" at bounding box center [114, 169] width 95 height 8
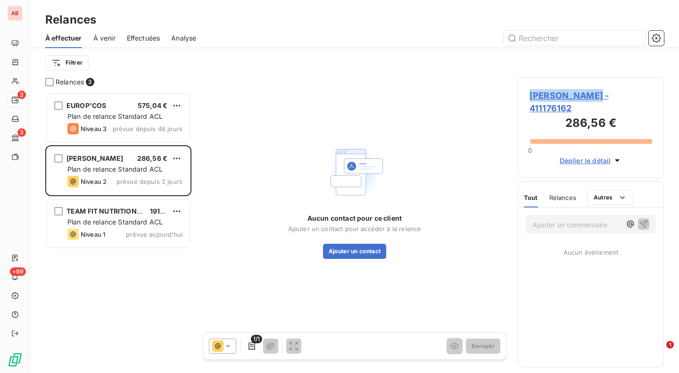
drag, startPoint x: 597, startPoint y: 94, endPoint x: 532, endPoint y: 98, distance: 65.6
click at [532, 98] on span "[PERSON_NAME] - 411176162" at bounding box center [590, 101] width 123 height 25
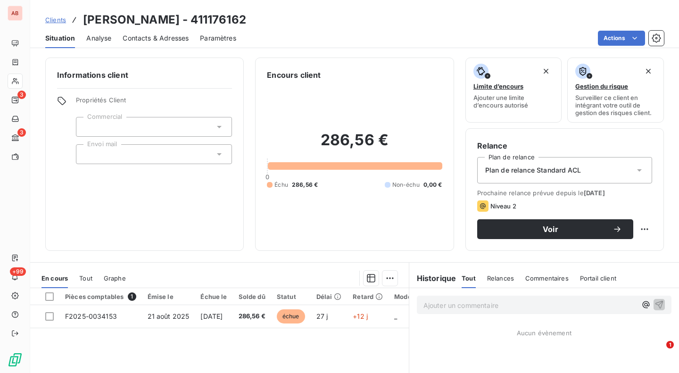
click at [59, 19] on span "Clients" at bounding box center [55, 20] width 21 height 8
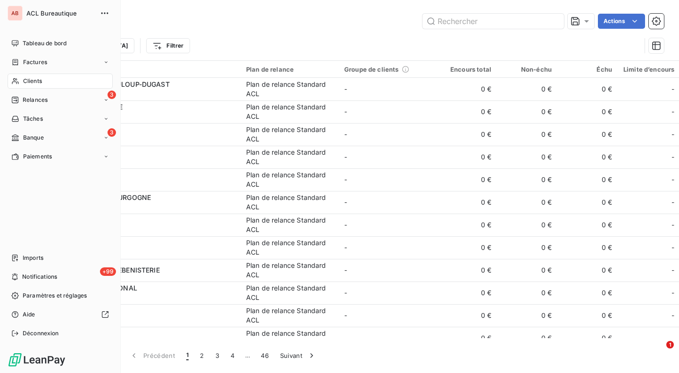
click at [52, 104] on div "3 Relances" at bounding box center [60, 99] width 105 height 15
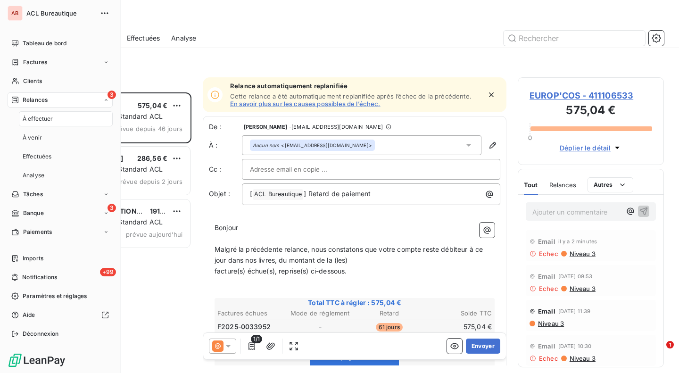
scroll to position [273, 139]
click at [53, 119] on span "À effectuer" at bounding box center [38, 119] width 31 height 8
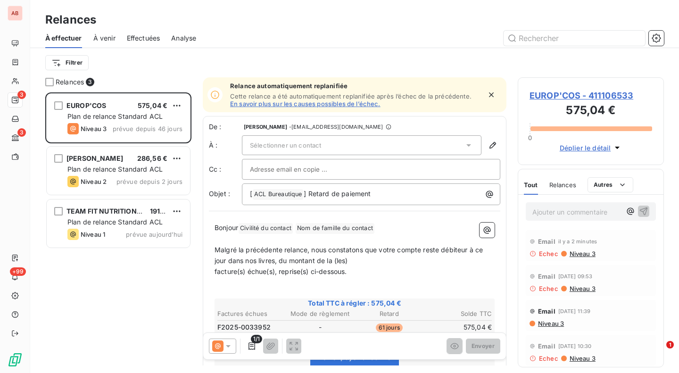
click at [134, 179] on span "prévue depuis 2 jours" at bounding box center [149, 182] width 66 height 8
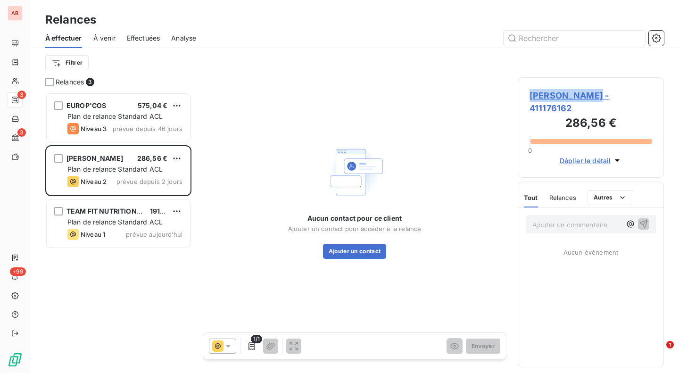
drag, startPoint x: 527, startPoint y: 98, endPoint x: 596, endPoint y: 96, distance: 68.9
click at [596, 96] on div "[PERSON_NAME] - 411176162 286,56 € 0 Déplier le détail" at bounding box center [591, 127] width 146 height 100
copy span "[PERSON_NAME]"
click at [367, 254] on button "Ajouter un contact" at bounding box center [355, 251] width 64 height 15
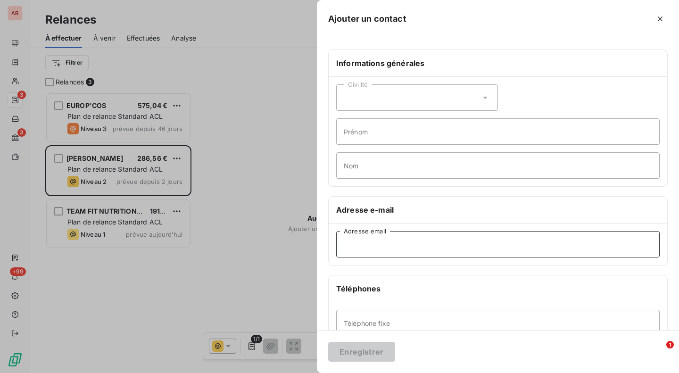
click at [427, 250] on input "Adresse email" at bounding box center [497, 244] width 323 height 26
paste input "[EMAIL_ADDRESS][DOMAIN_NAME]"
type input "[EMAIL_ADDRESS][DOMAIN_NAME]"
click at [439, 95] on div "Civilité" at bounding box center [417, 97] width 162 height 26
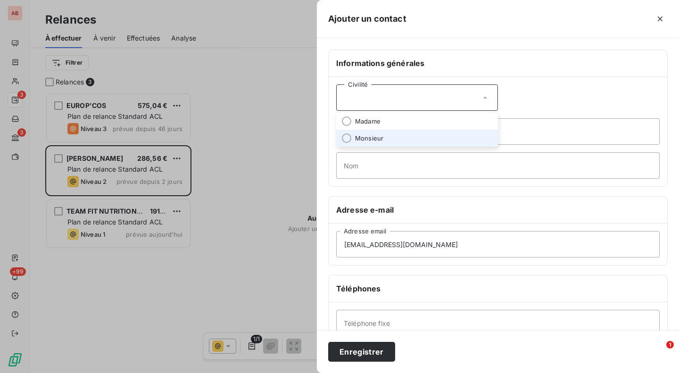
click at [384, 140] on li "Monsieur" at bounding box center [417, 138] width 162 height 17
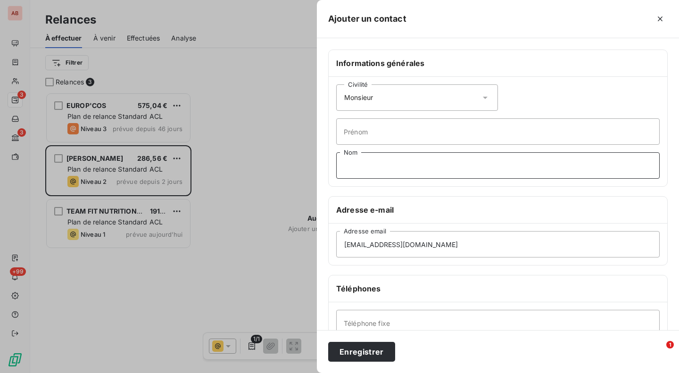
click at [378, 160] on input "Nom" at bounding box center [497, 165] width 323 height 26
paste input "LECOINTE"
type input "LECOINTE"
click at [369, 347] on button "Enregistrer" at bounding box center [361, 352] width 67 height 20
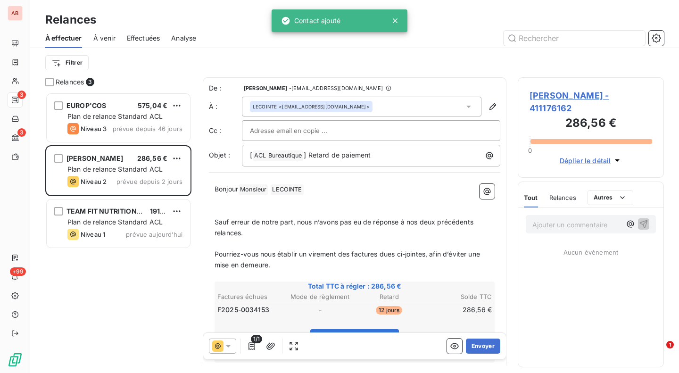
click at [475, 343] on button "Envoyer" at bounding box center [483, 346] width 34 height 15
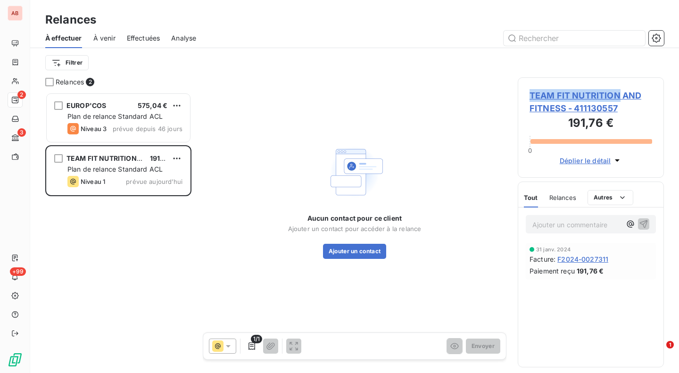
drag, startPoint x: 621, startPoint y: 94, endPoint x: 532, endPoint y: 98, distance: 89.2
click at [532, 98] on span "TEAM FIT NUTRITION AND FITNESS - 411130557" at bounding box center [590, 101] width 123 height 25
drag, startPoint x: 621, startPoint y: 94, endPoint x: 530, endPoint y: 98, distance: 91.1
click at [530, 98] on span "TEAM FIT NUTRITION AND FITNESS - 411130557" at bounding box center [590, 101] width 123 height 25
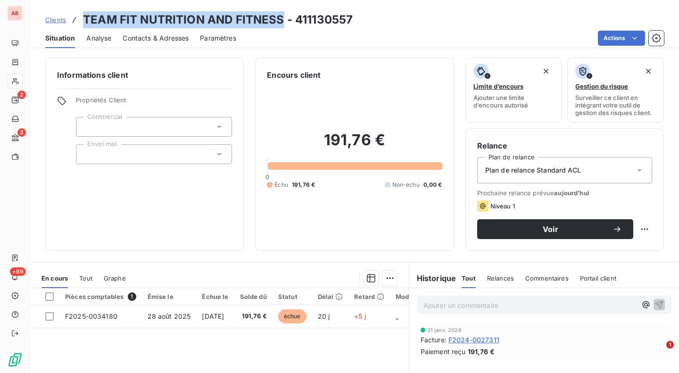
drag, startPoint x: 282, startPoint y: 17, endPoint x: 87, endPoint y: 23, distance: 195.3
click at [87, 23] on h3 "TEAM FIT NUTRITION AND FITNESS - 411130557" at bounding box center [218, 19] width 270 height 17
copy h3 "EAM FIT NUTRITION AND FITNESS"
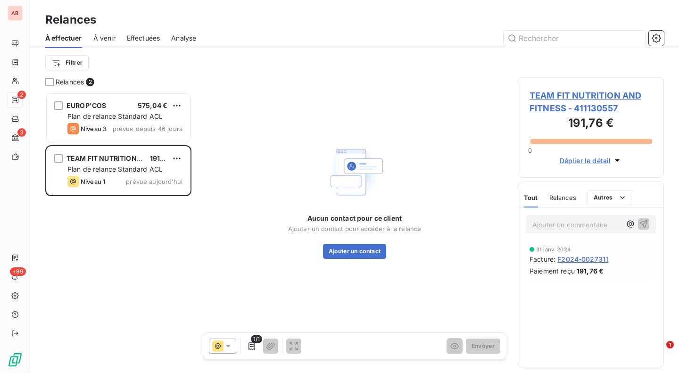
scroll to position [273, 139]
click at [335, 249] on button "Ajouter un contact" at bounding box center [355, 251] width 64 height 15
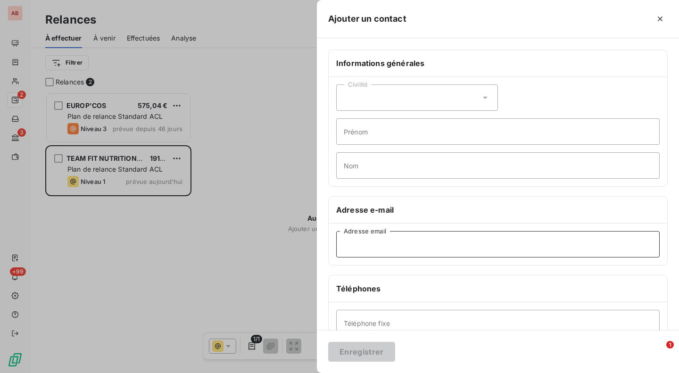
click at [444, 237] on input "Adresse email" at bounding box center [497, 244] width 323 height 26
